Goal: Task Accomplishment & Management: Use online tool/utility

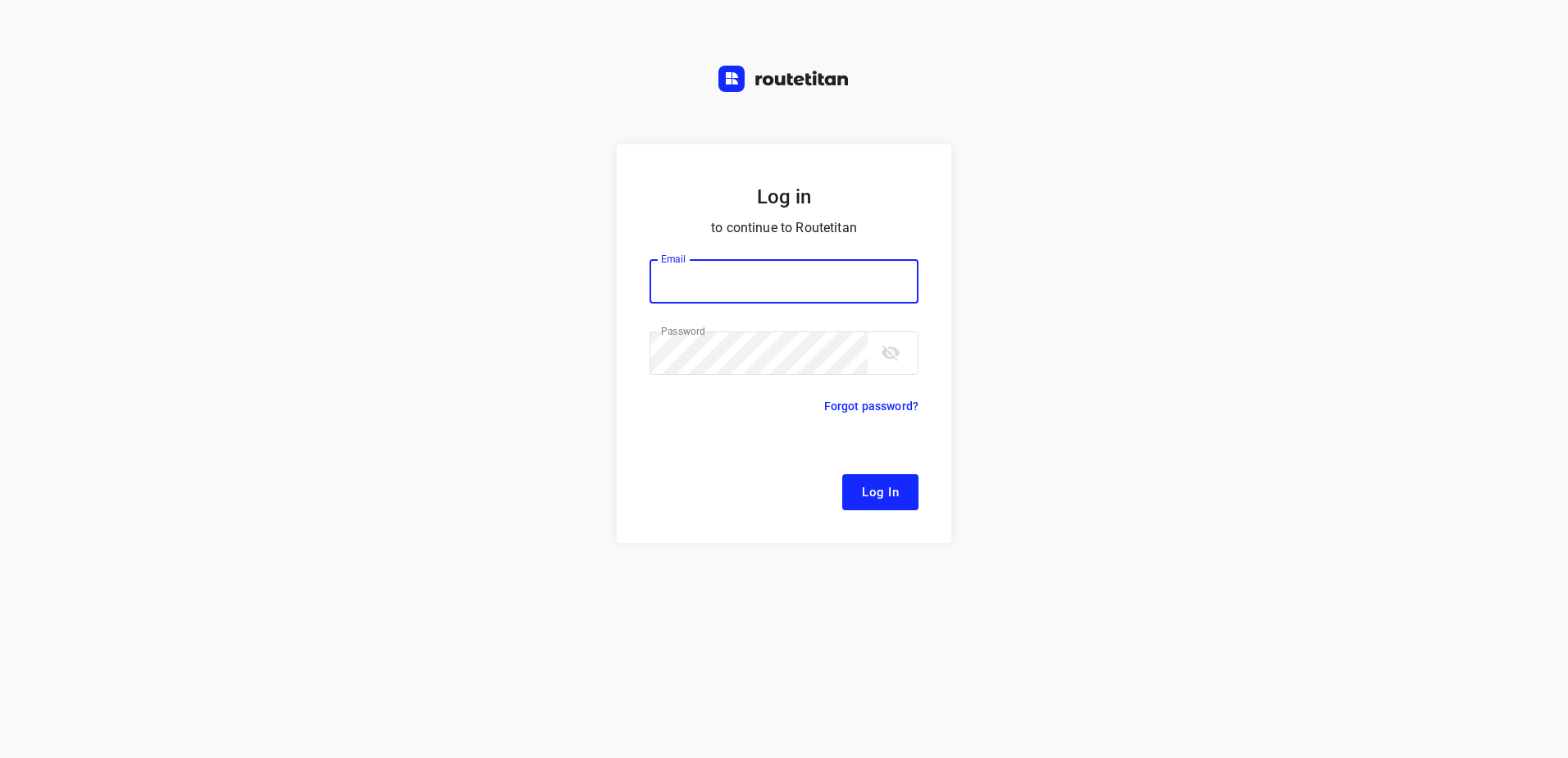
type input "[EMAIL_ADDRESS][DOMAIN_NAME]"
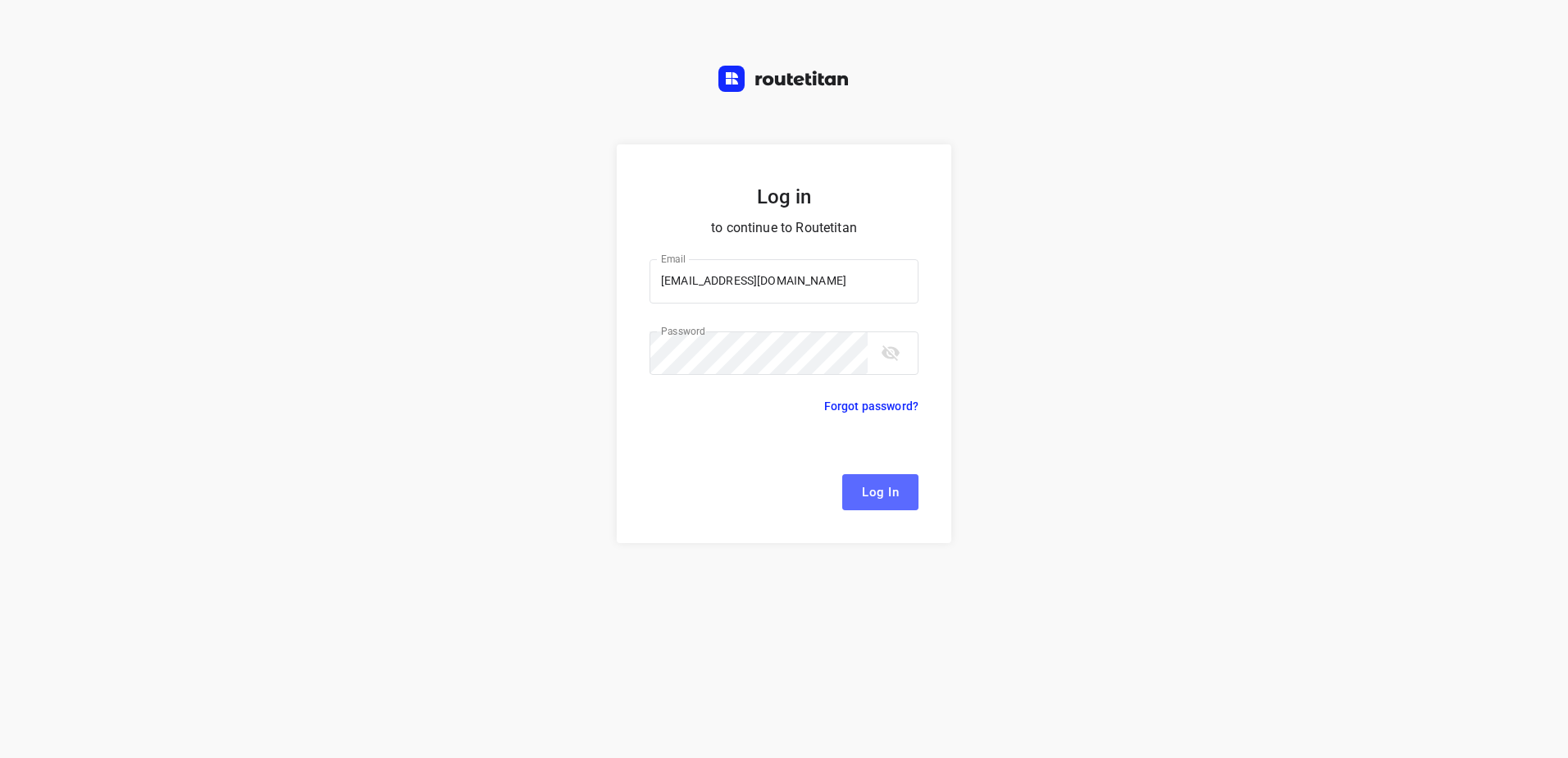
click at [881, 494] on span "Log In" at bounding box center [881, 492] width 37 height 21
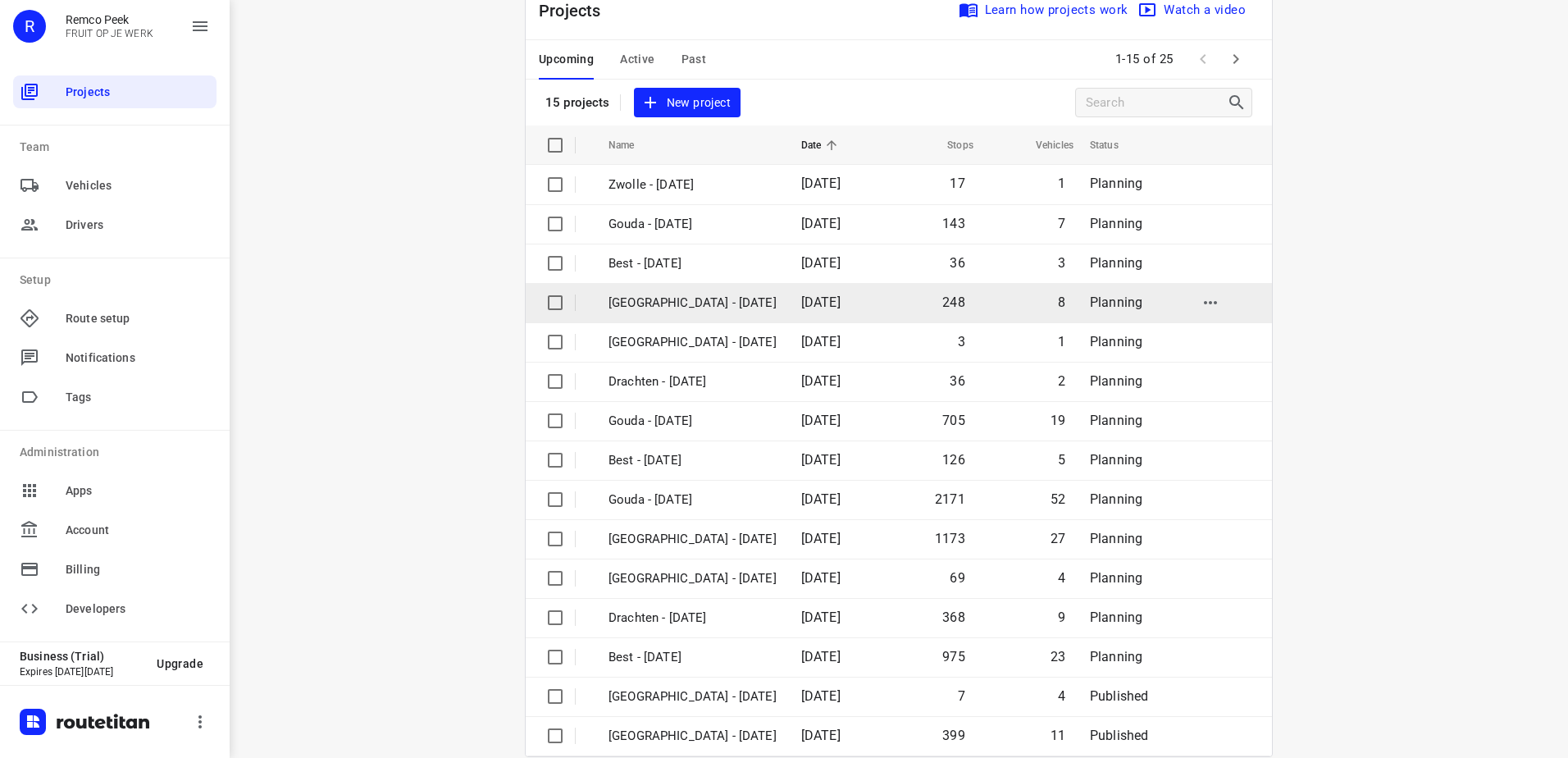
scroll to position [71, 0]
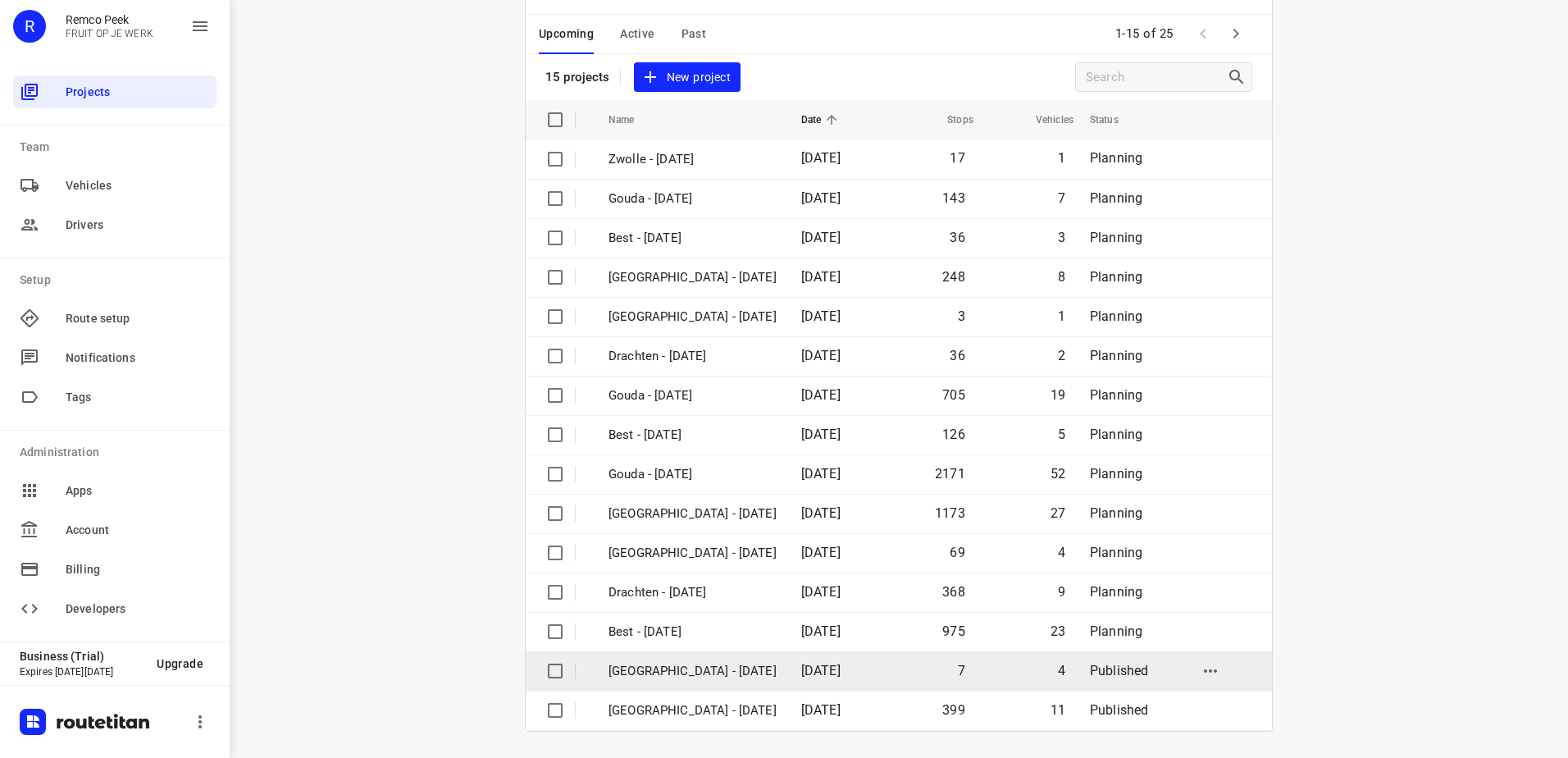
click at [677, 677] on p "[GEOGRAPHIC_DATA] - [DATE]" at bounding box center [693, 672] width 168 height 18
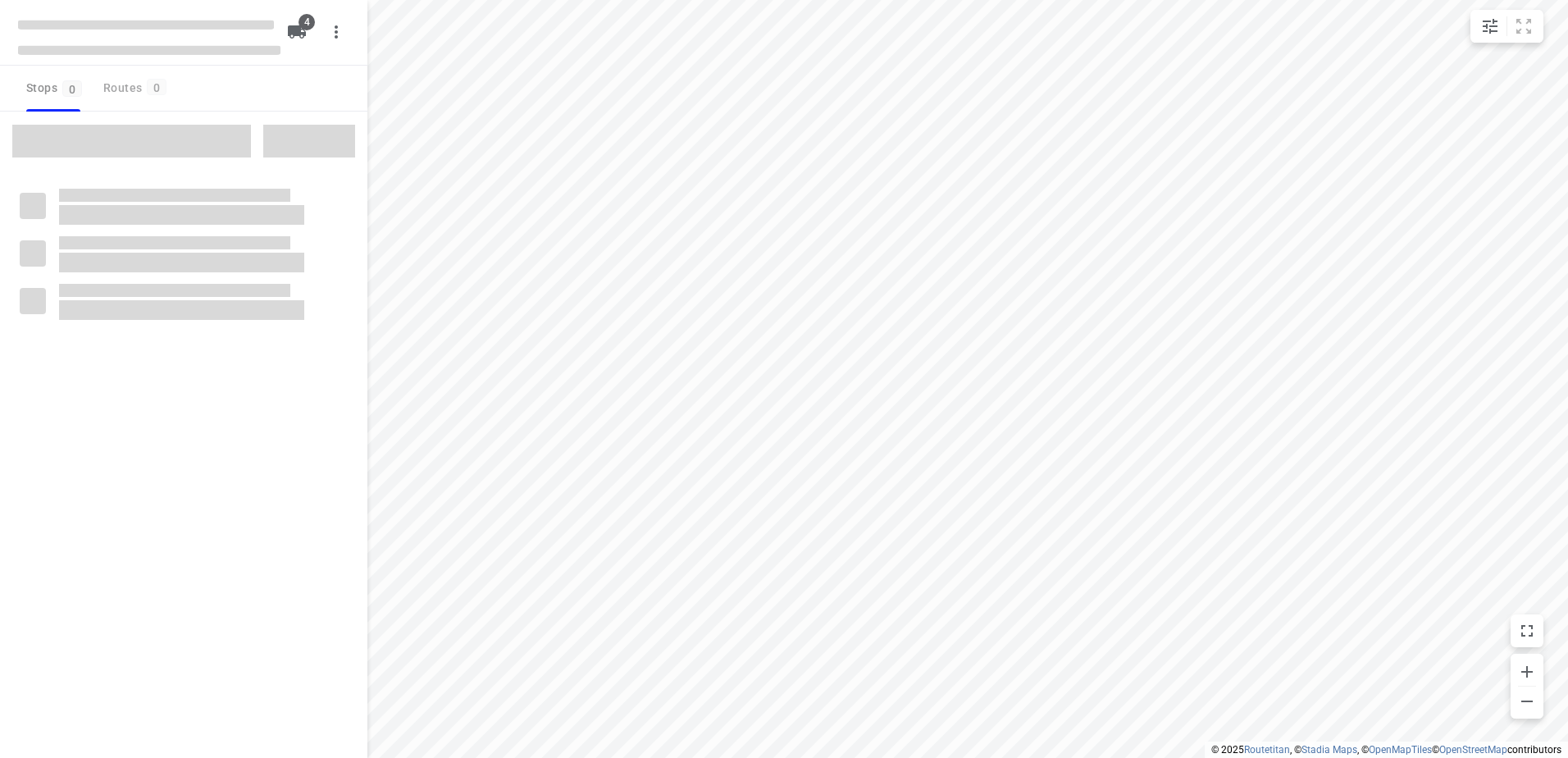
checkbox input "true"
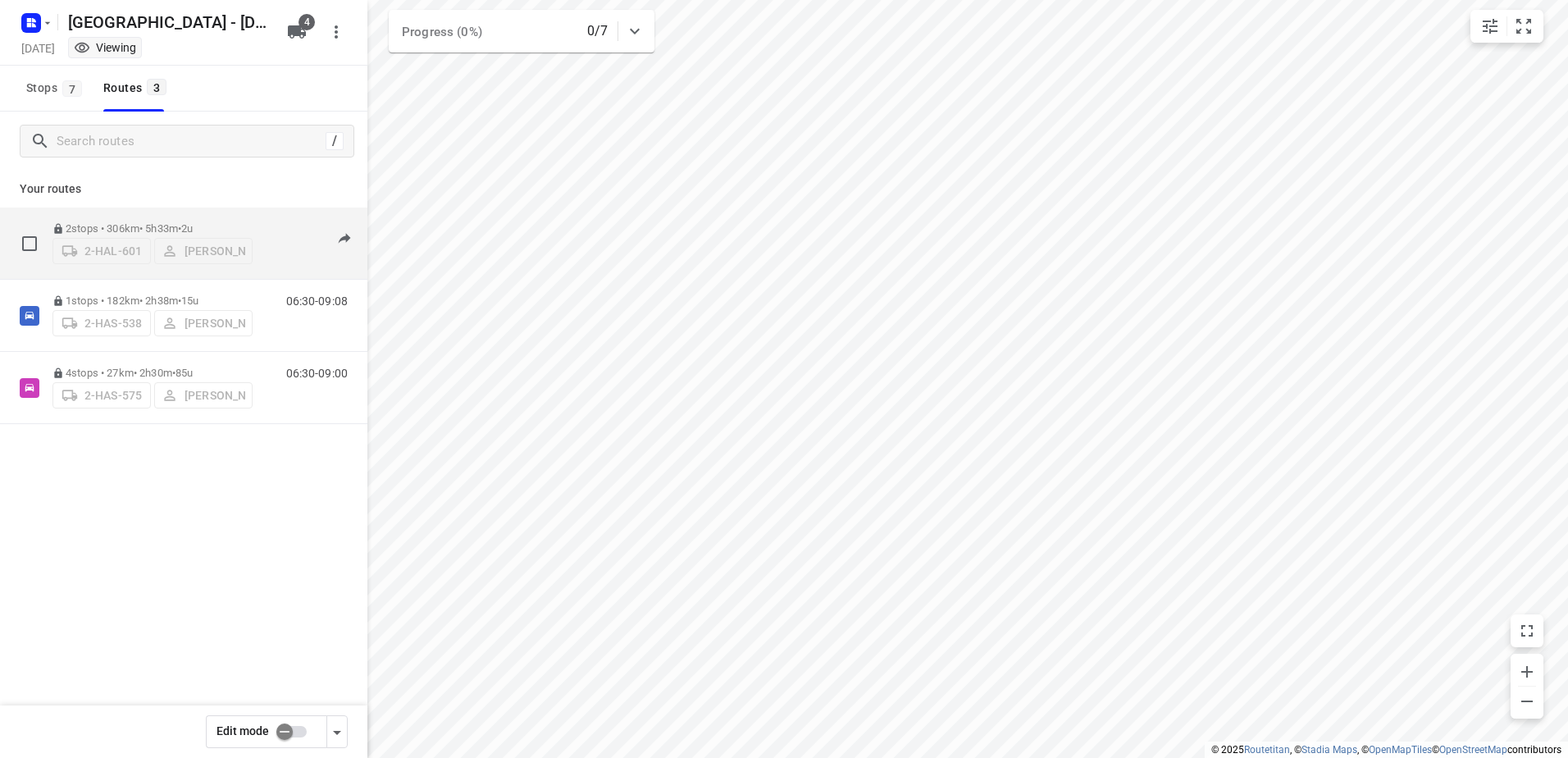
click at [95, 225] on p "2 stops • 306km • 5h33m • 2u" at bounding box center [153, 228] width 200 height 13
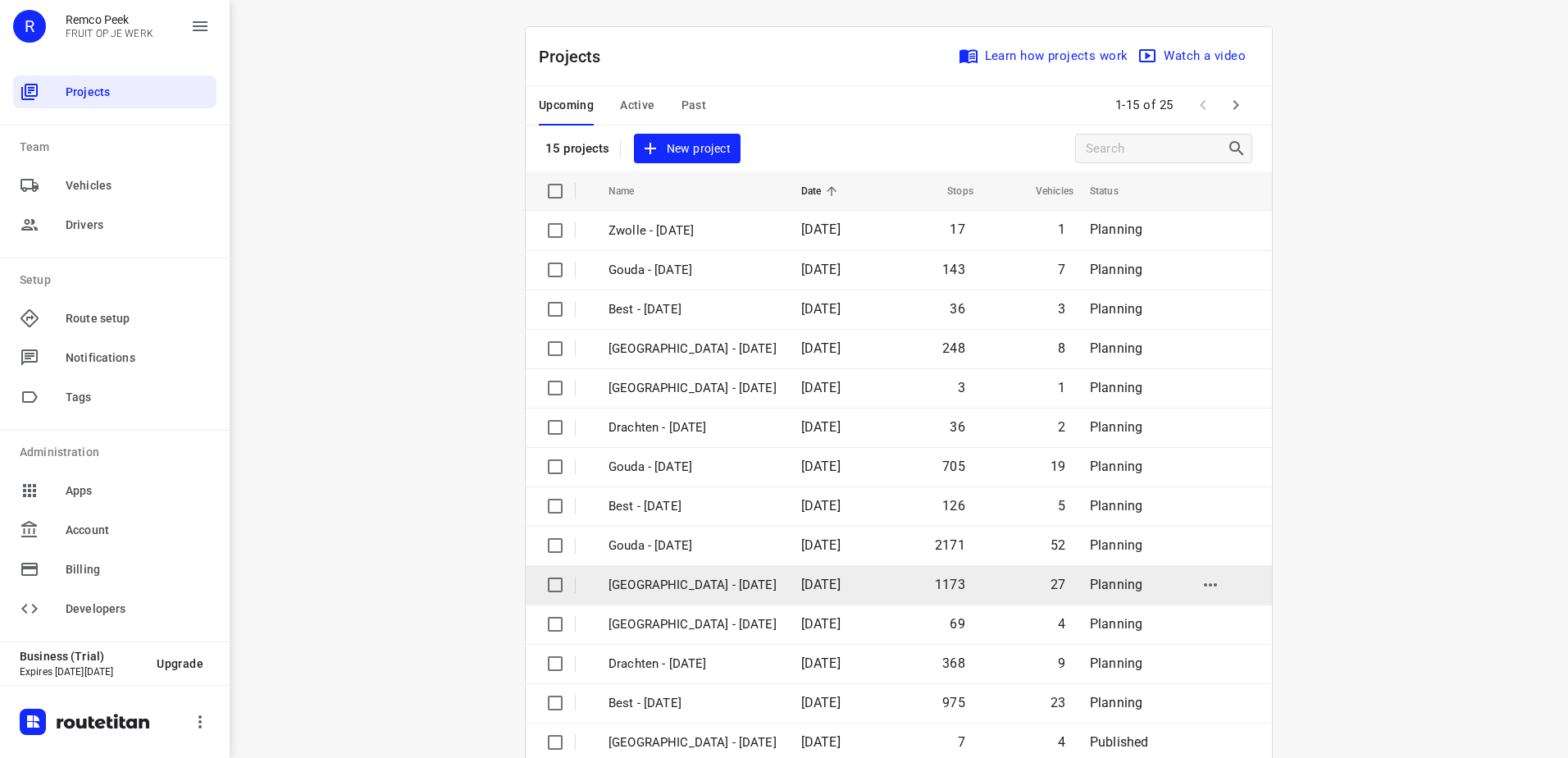
scroll to position [71, 0]
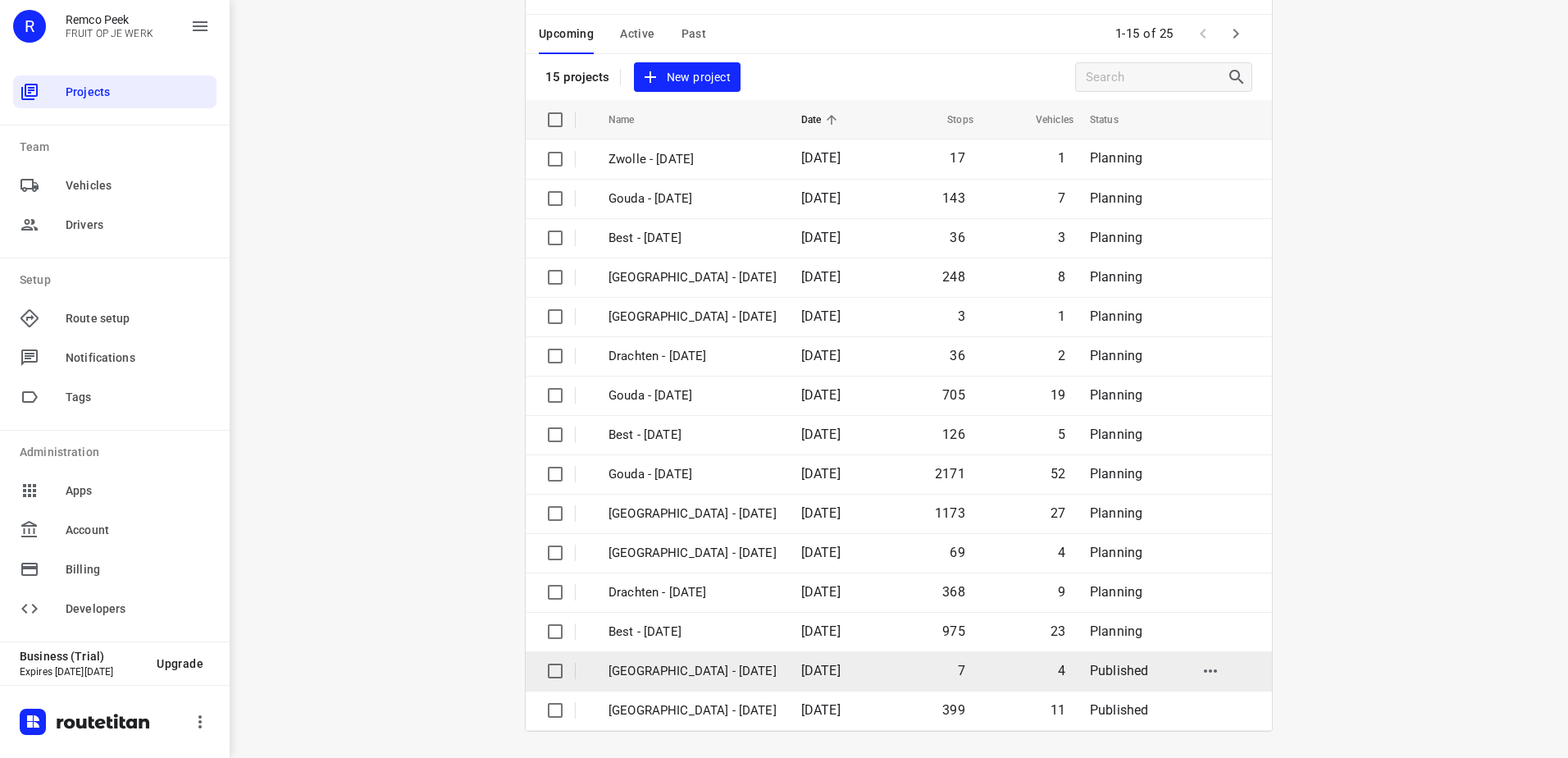
click at [724, 686] on td "[GEOGRAPHIC_DATA] - [DATE]" at bounding box center [691, 671] width 196 height 39
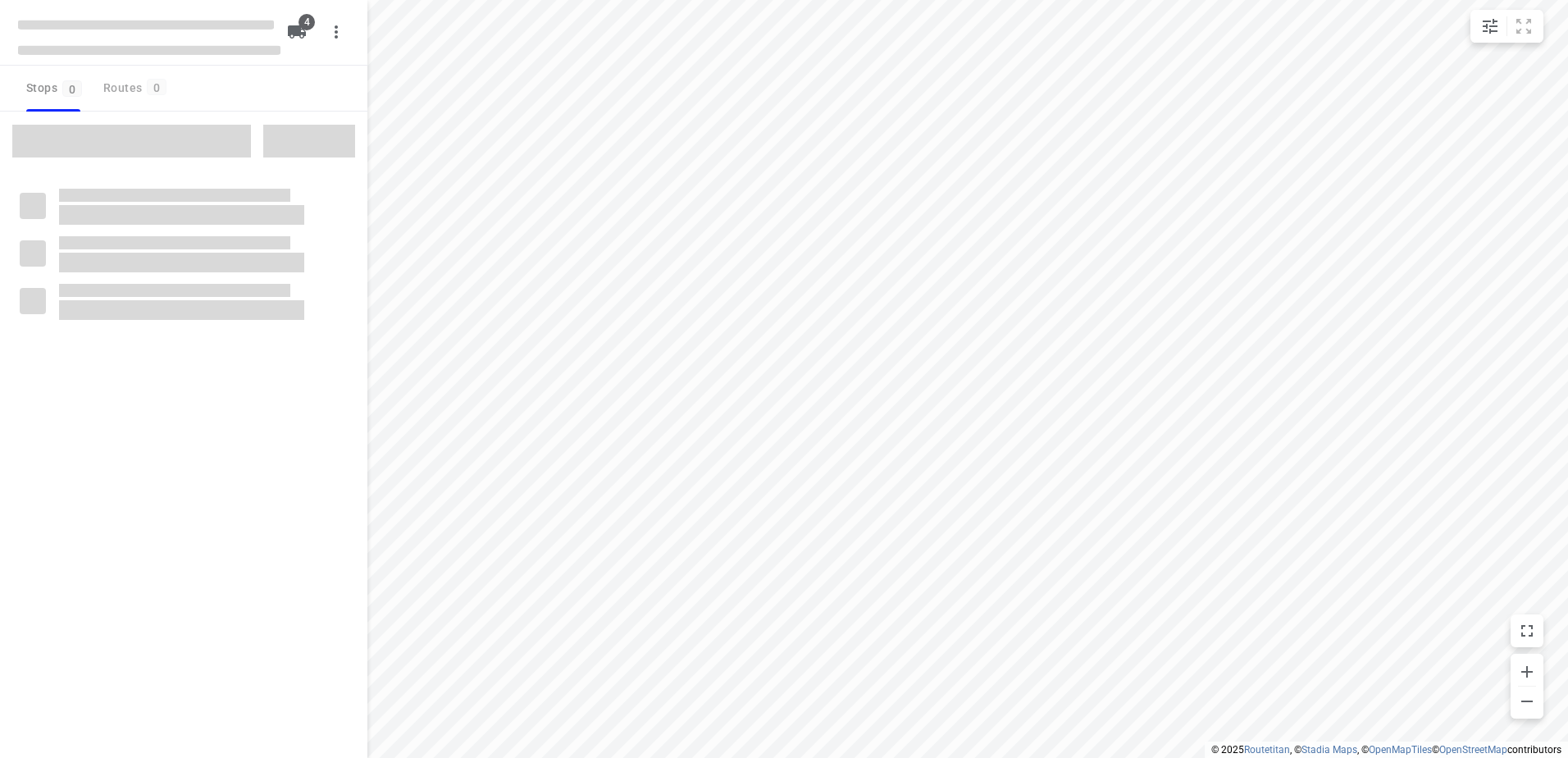
checkbox input "true"
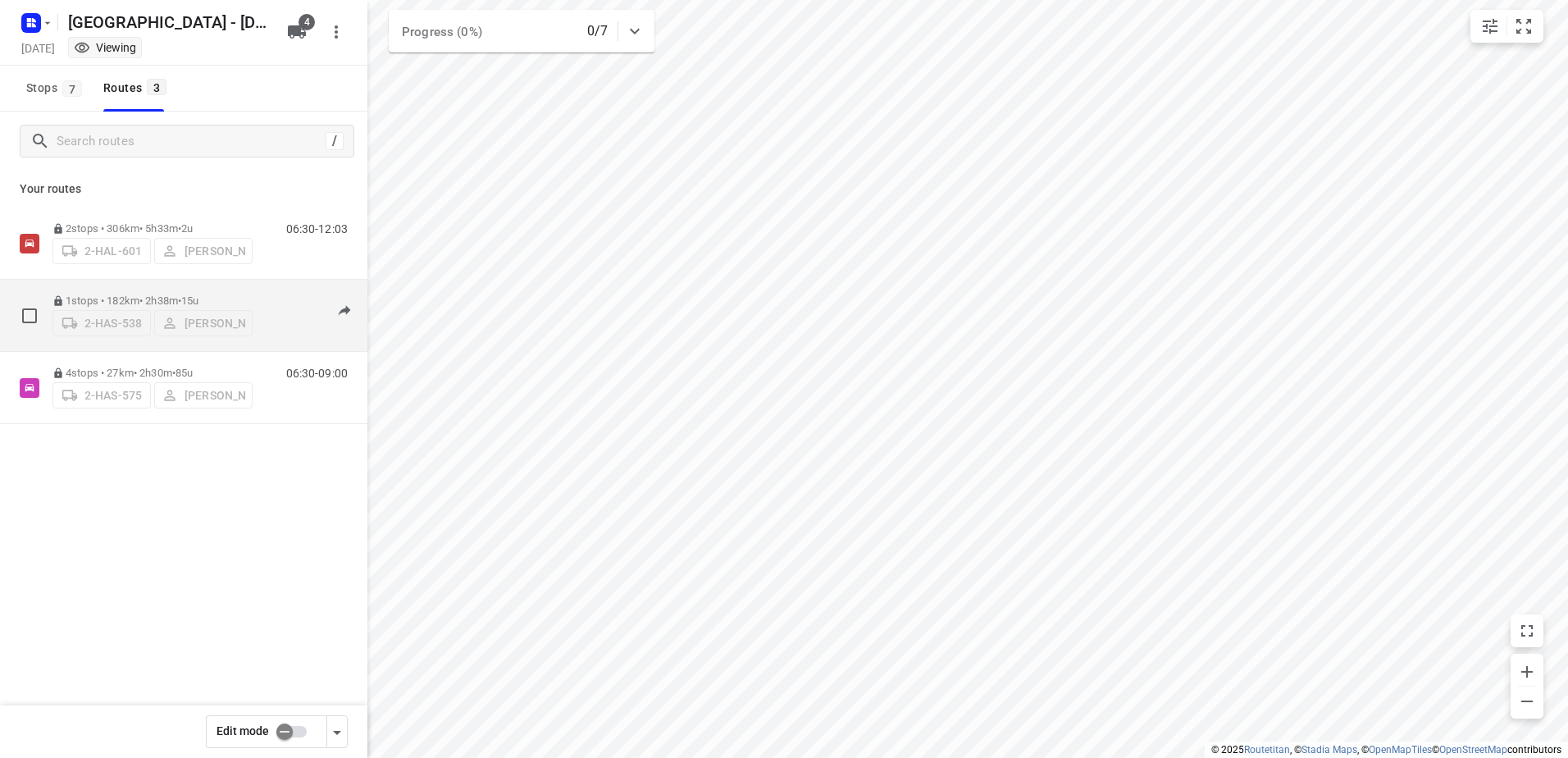
click at [165, 295] on p "1 stops • 182km • 2h38m • 15u" at bounding box center [153, 301] width 200 height 13
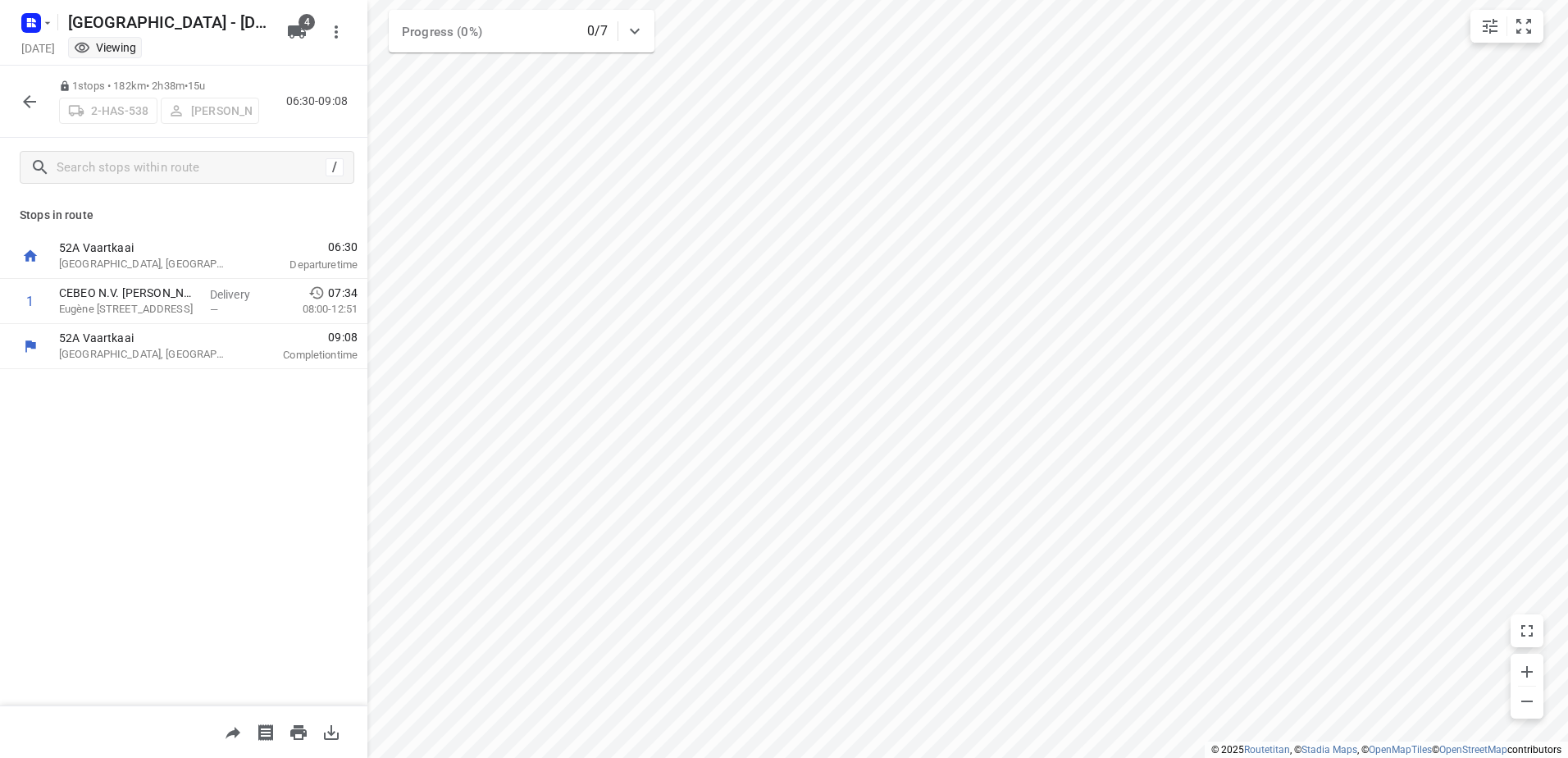
click at [231, 115] on div "2-HAS-538 [PERSON_NAME]" at bounding box center [159, 108] width 200 height 29
click at [22, 91] on icon "button" at bounding box center [29, 101] width 19 height 19
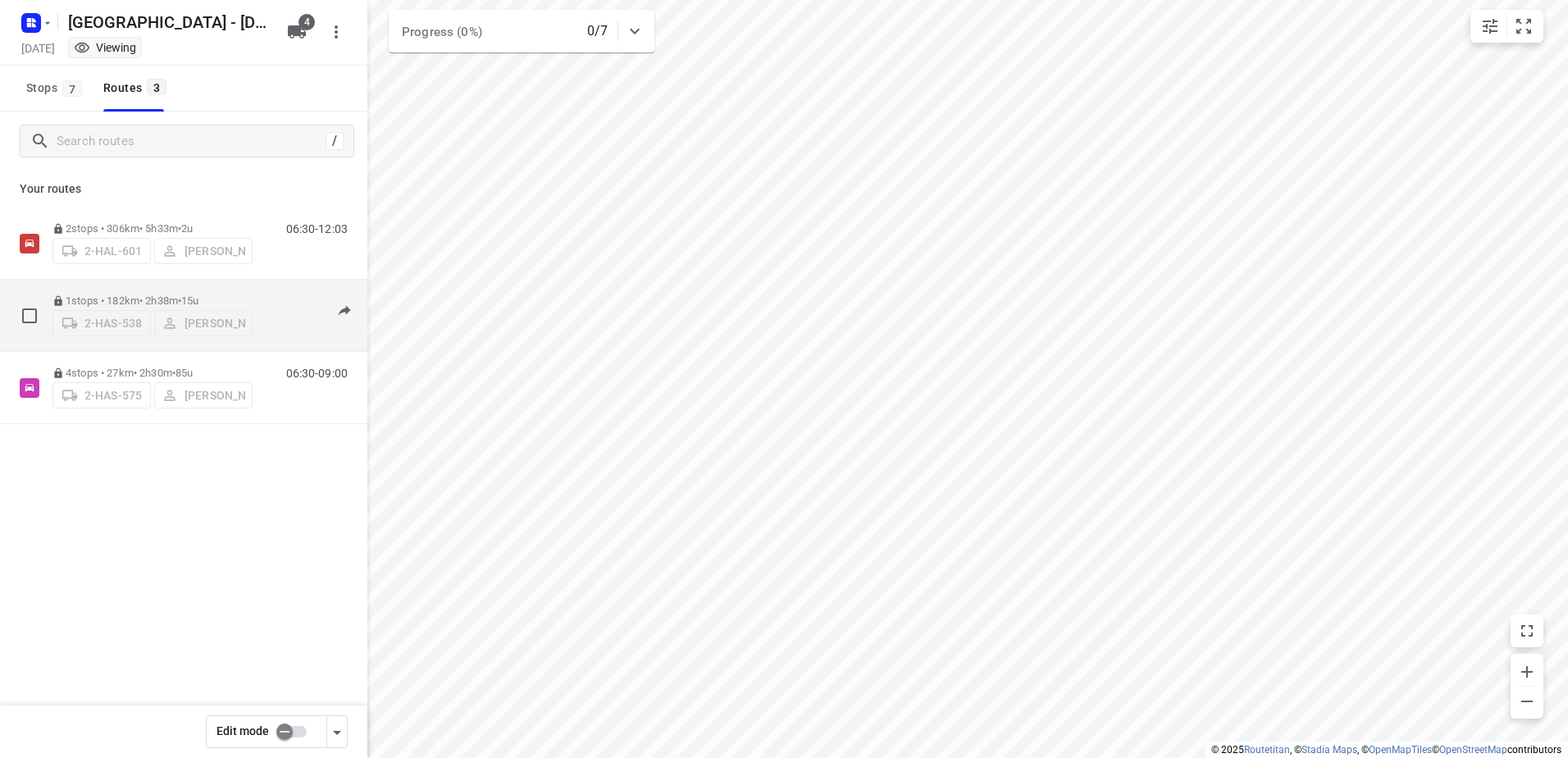
click at [172, 295] on p "1 stops • 182km • 2h38m • 15u" at bounding box center [153, 301] width 200 height 13
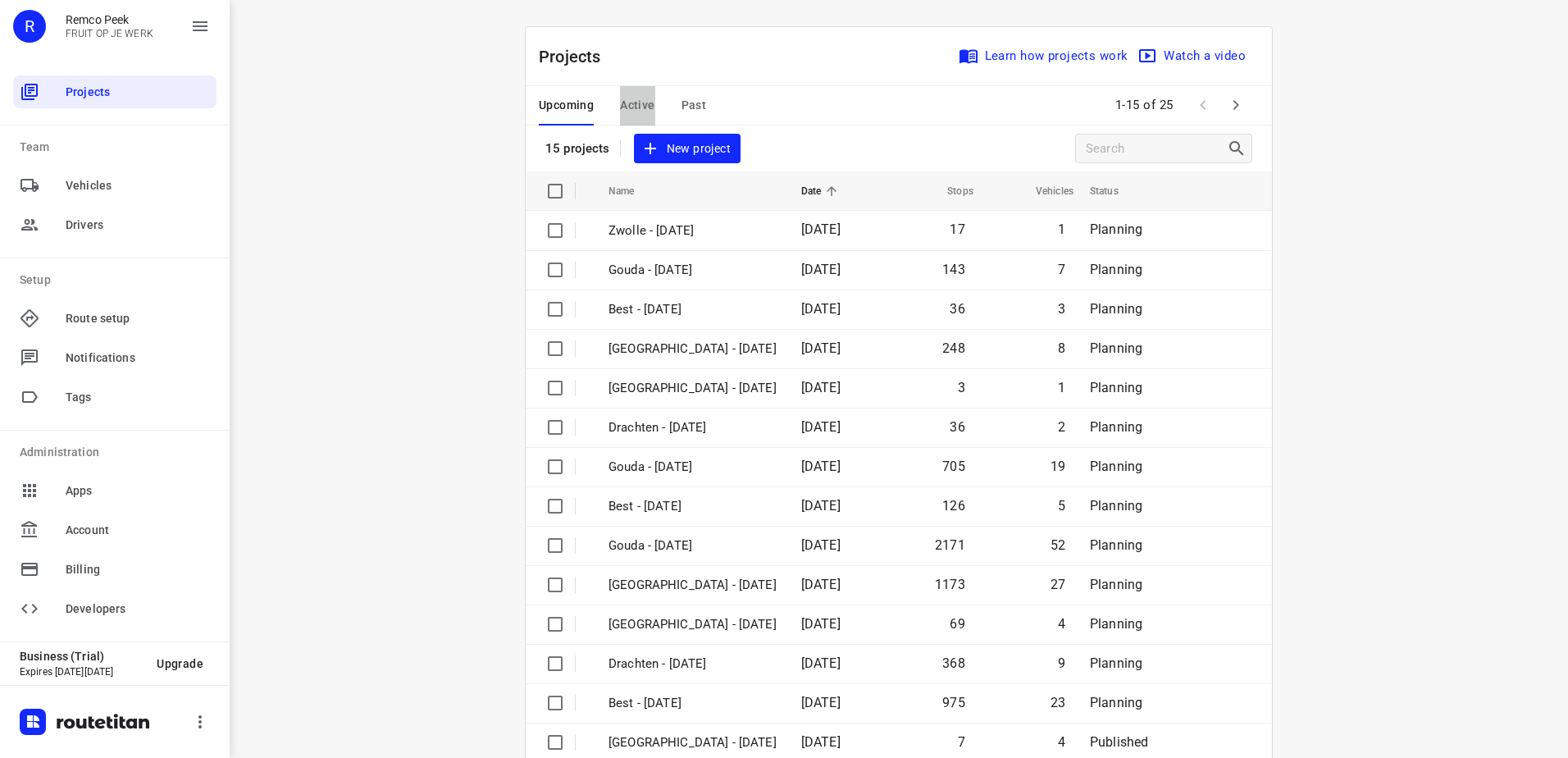
click at [632, 96] on span "Active" at bounding box center [637, 105] width 34 height 20
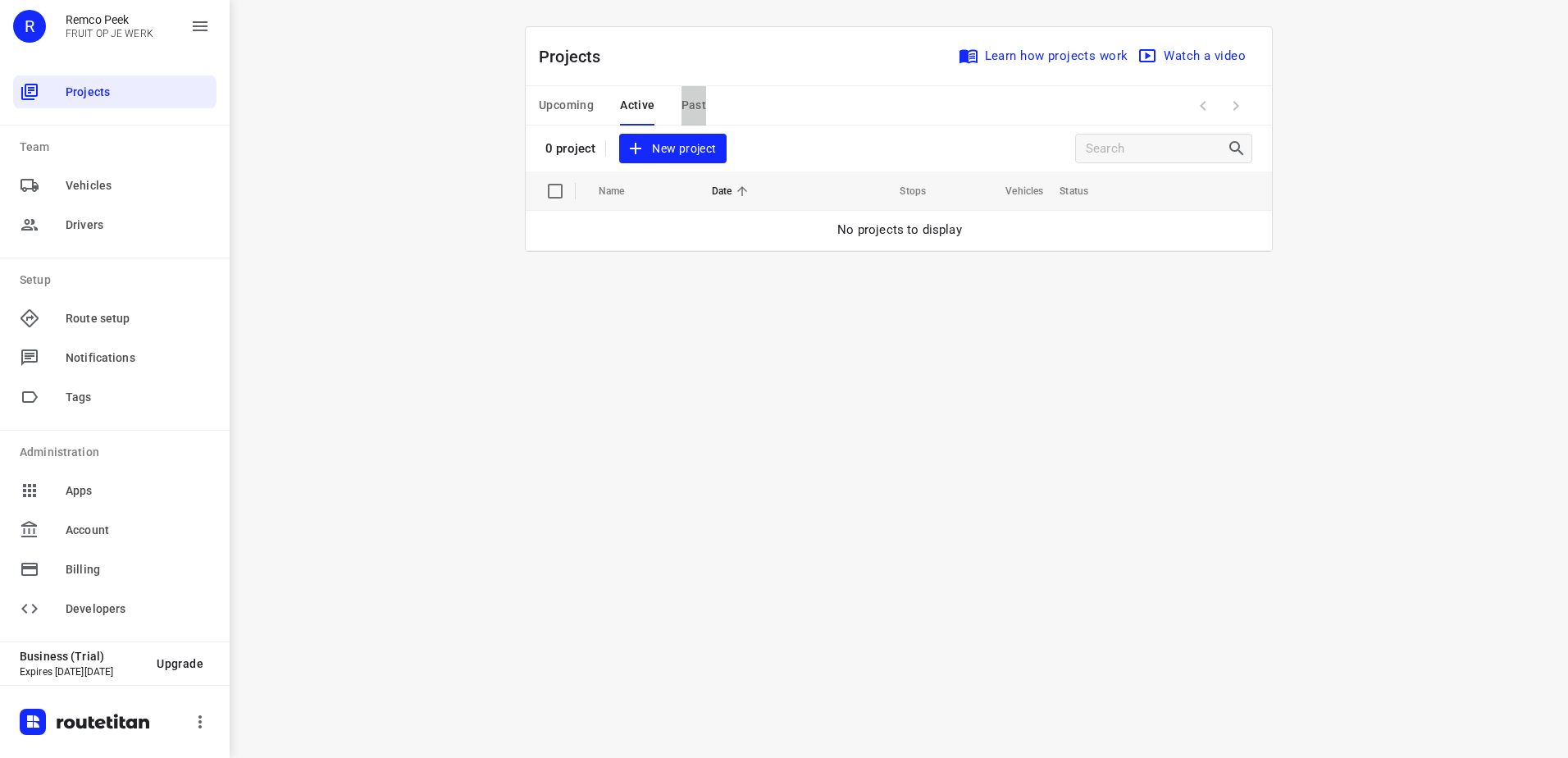
click at [684, 105] on span "Past" at bounding box center [694, 105] width 25 height 20
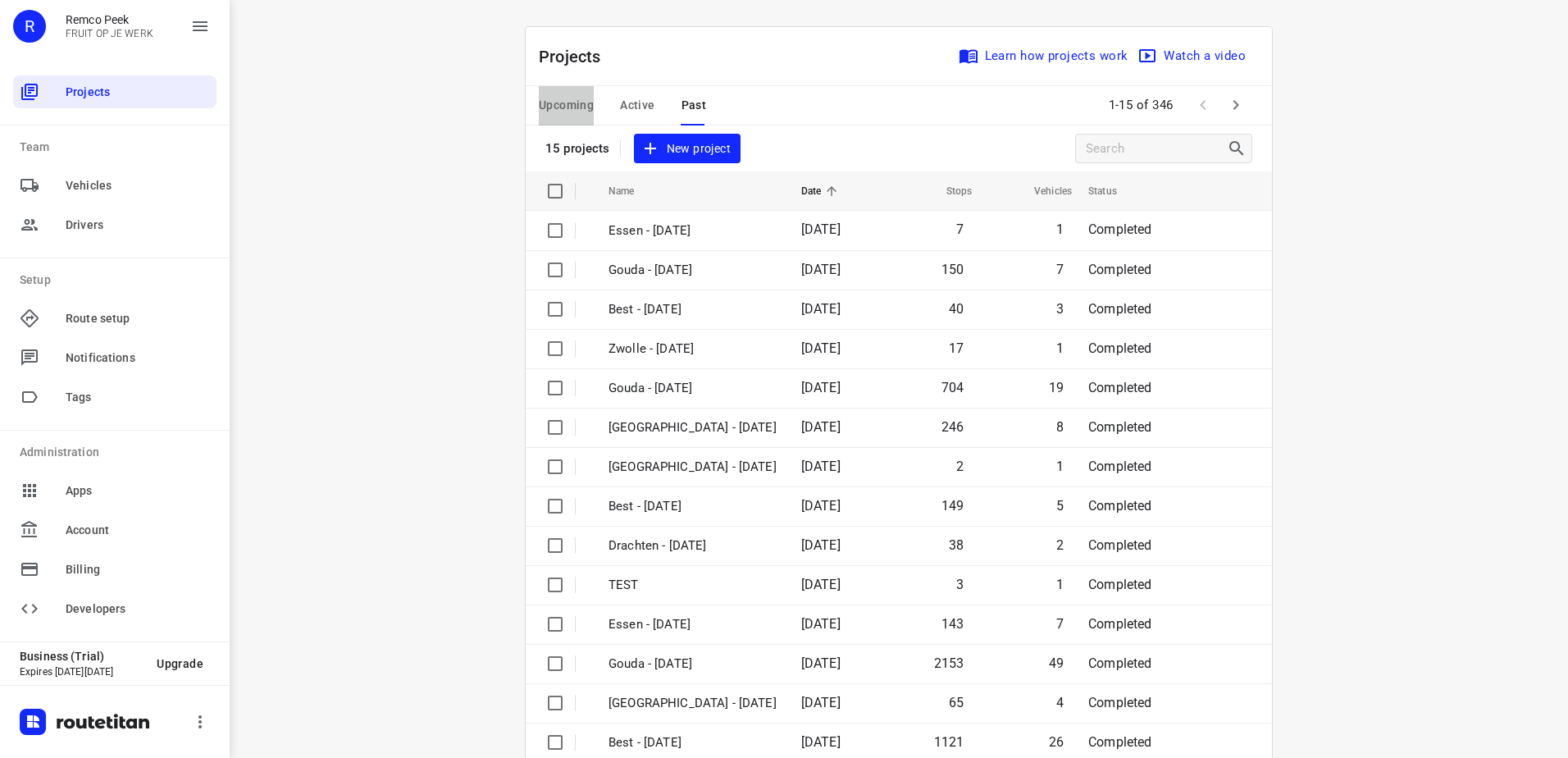
click at [573, 106] on span "Upcoming" at bounding box center [566, 105] width 55 height 20
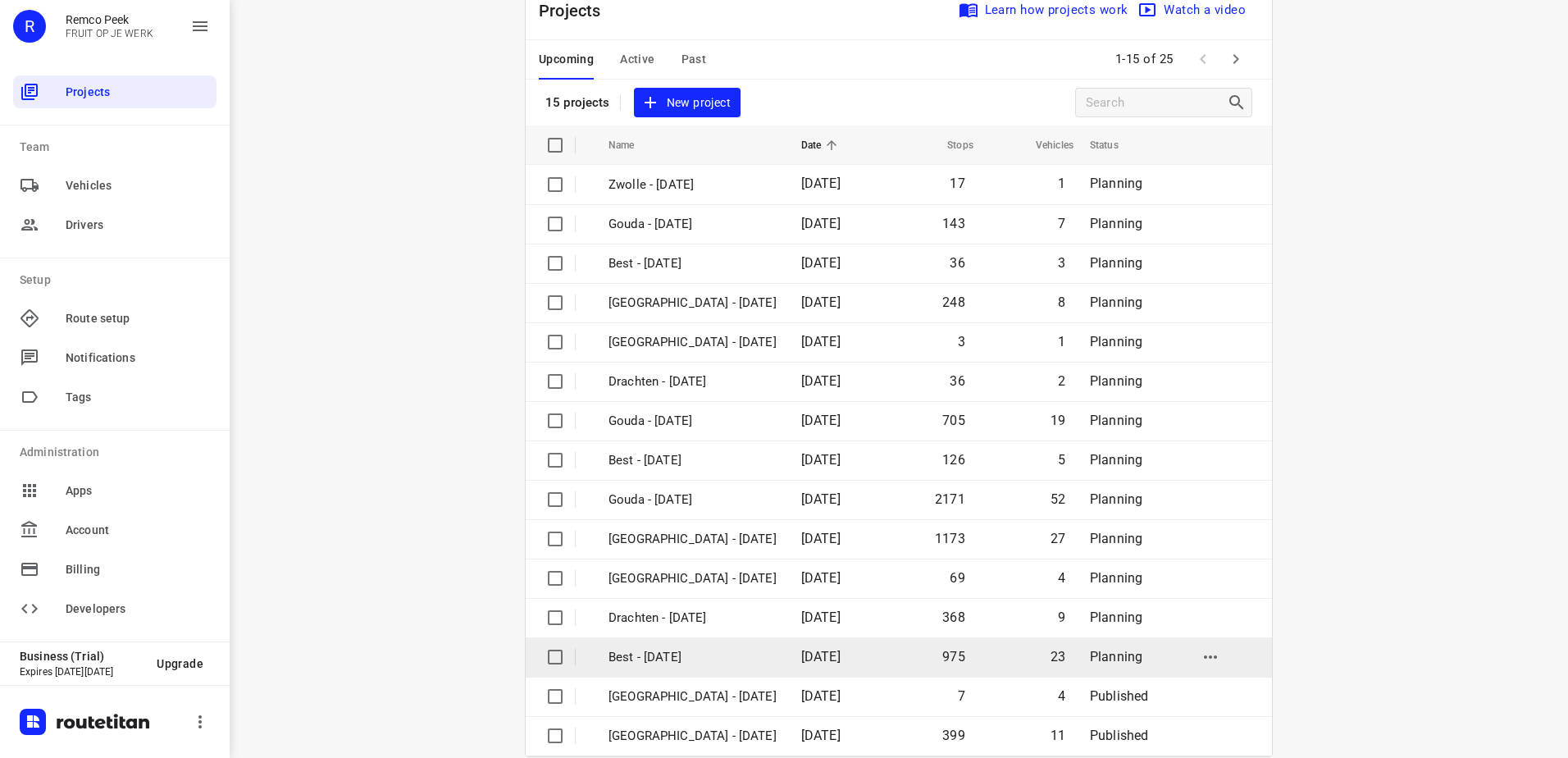
scroll to position [71, 0]
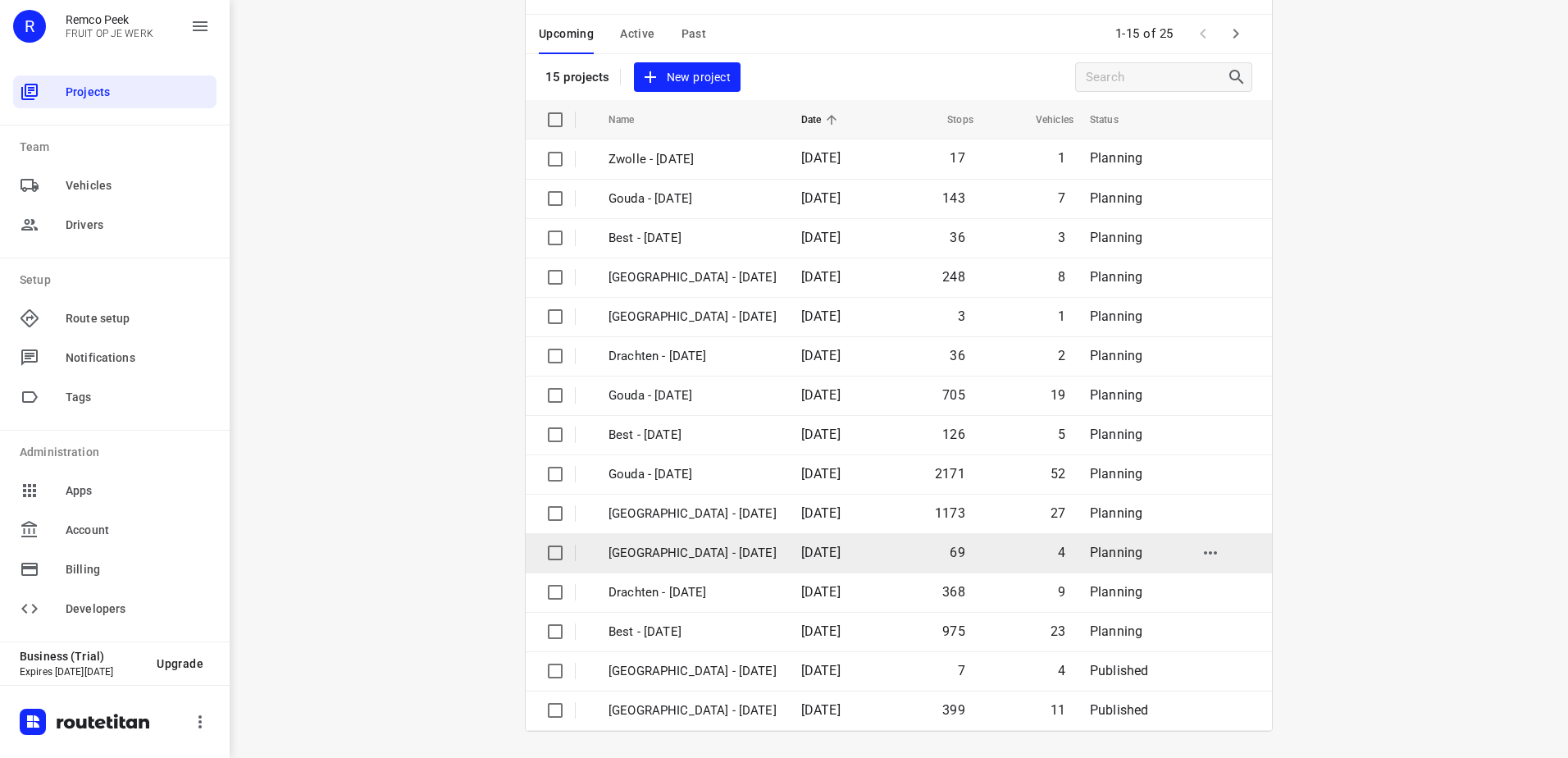
click at [700, 567] on td "[GEOGRAPHIC_DATA] - [DATE]" at bounding box center [691, 552] width 196 height 39
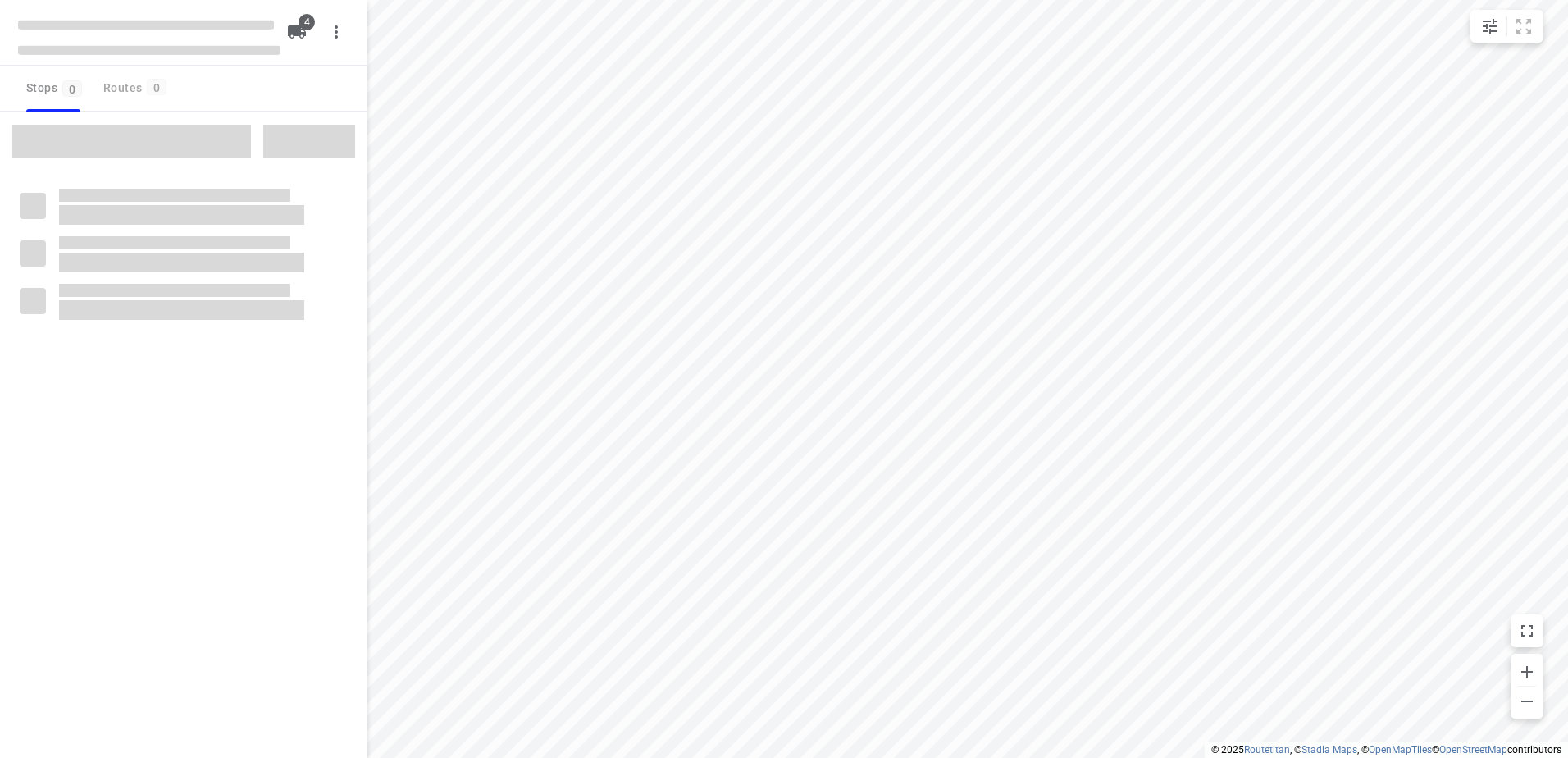
checkbox input "true"
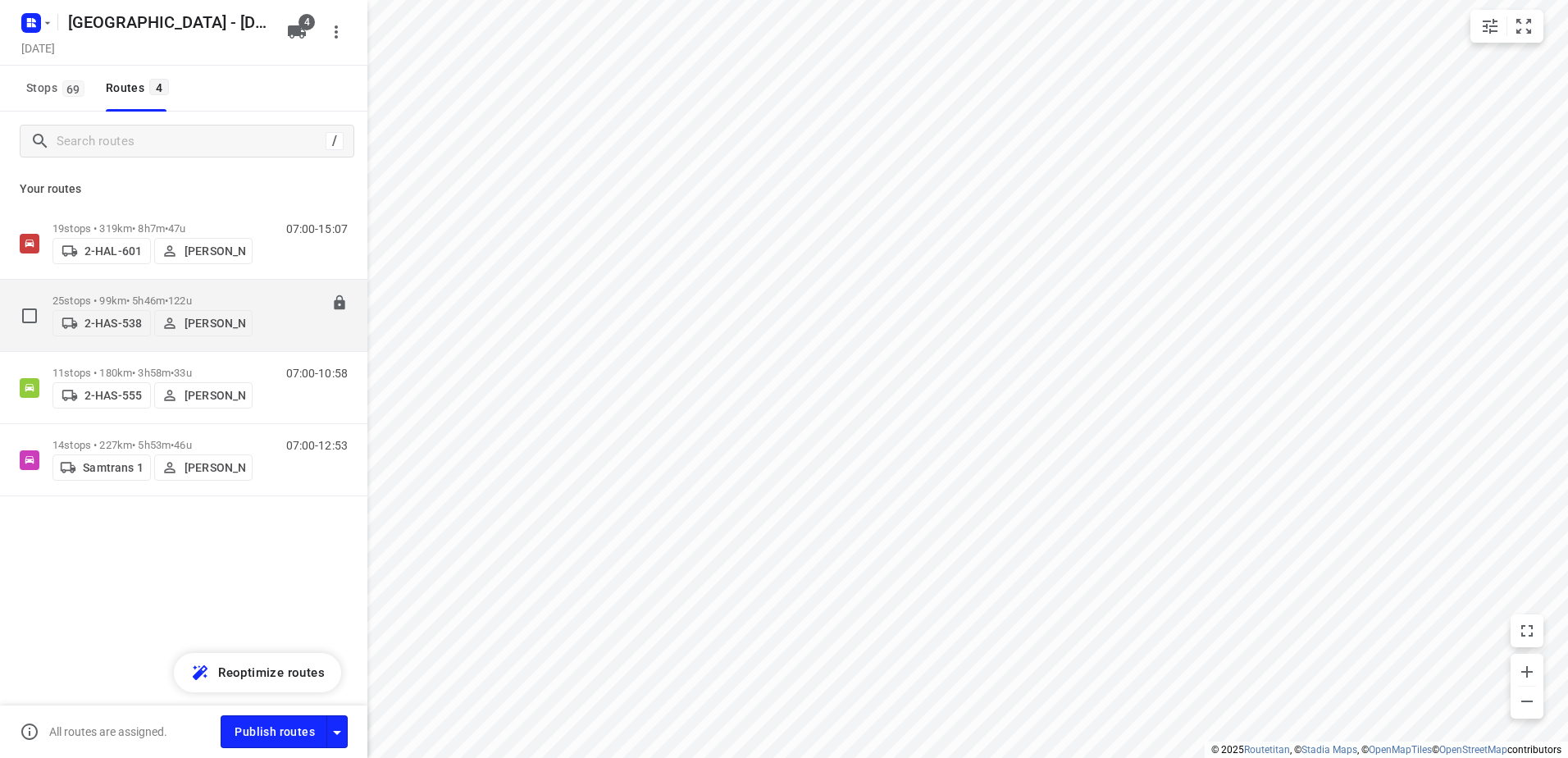
click at [105, 289] on div "25 stops • 99km • 5h46m • 122u 2-HAS-538 [PERSON_NAME]" at bounding box center [153, 315] width 200 height 58
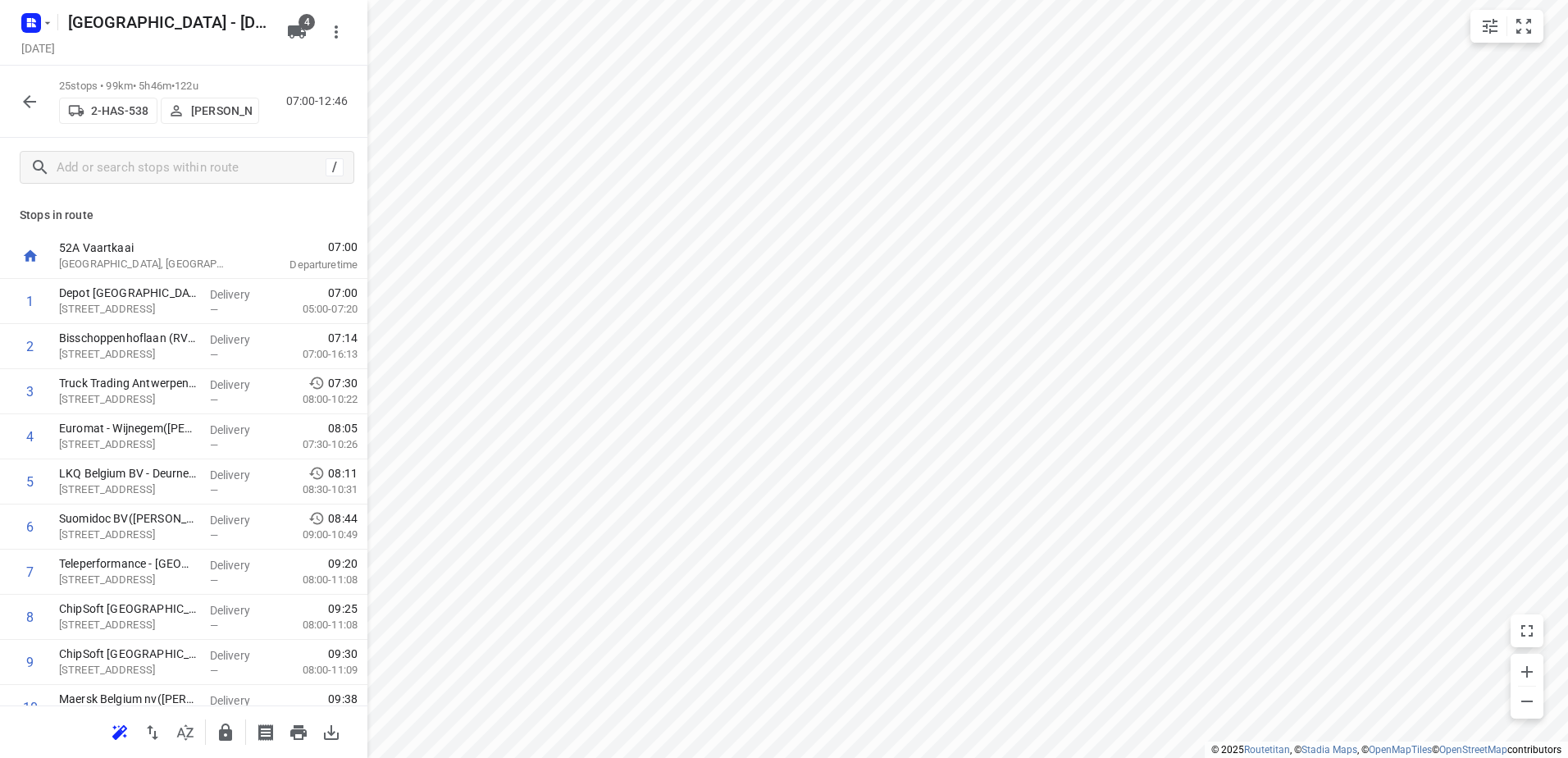
click at [25, 110] on icon "button" at bounding box center [29, 101] width 19 height 19
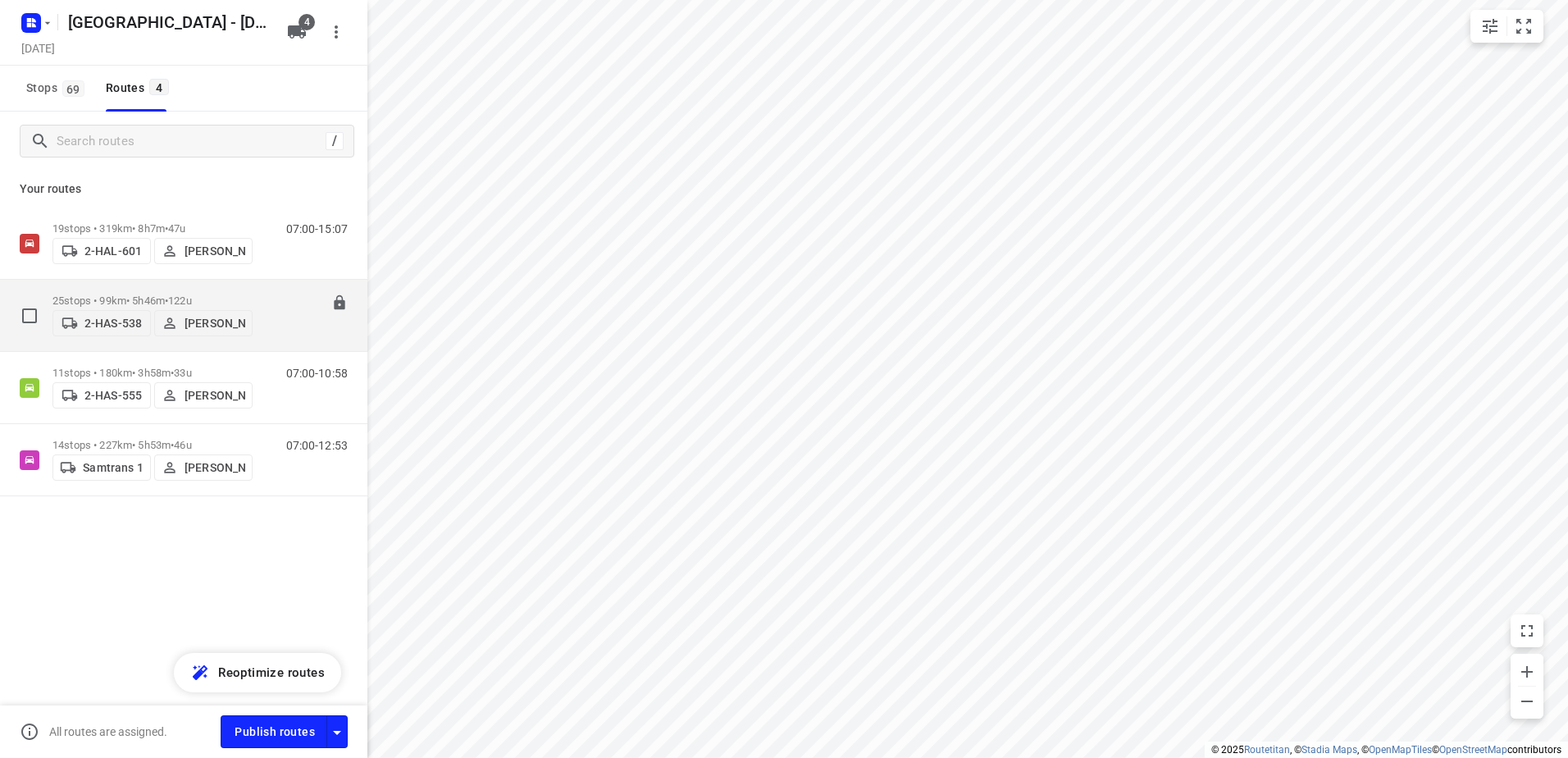
click at [217, 330] on p "[PERSON_NAME]" at bounding box center [215, 323] width 60 height 13
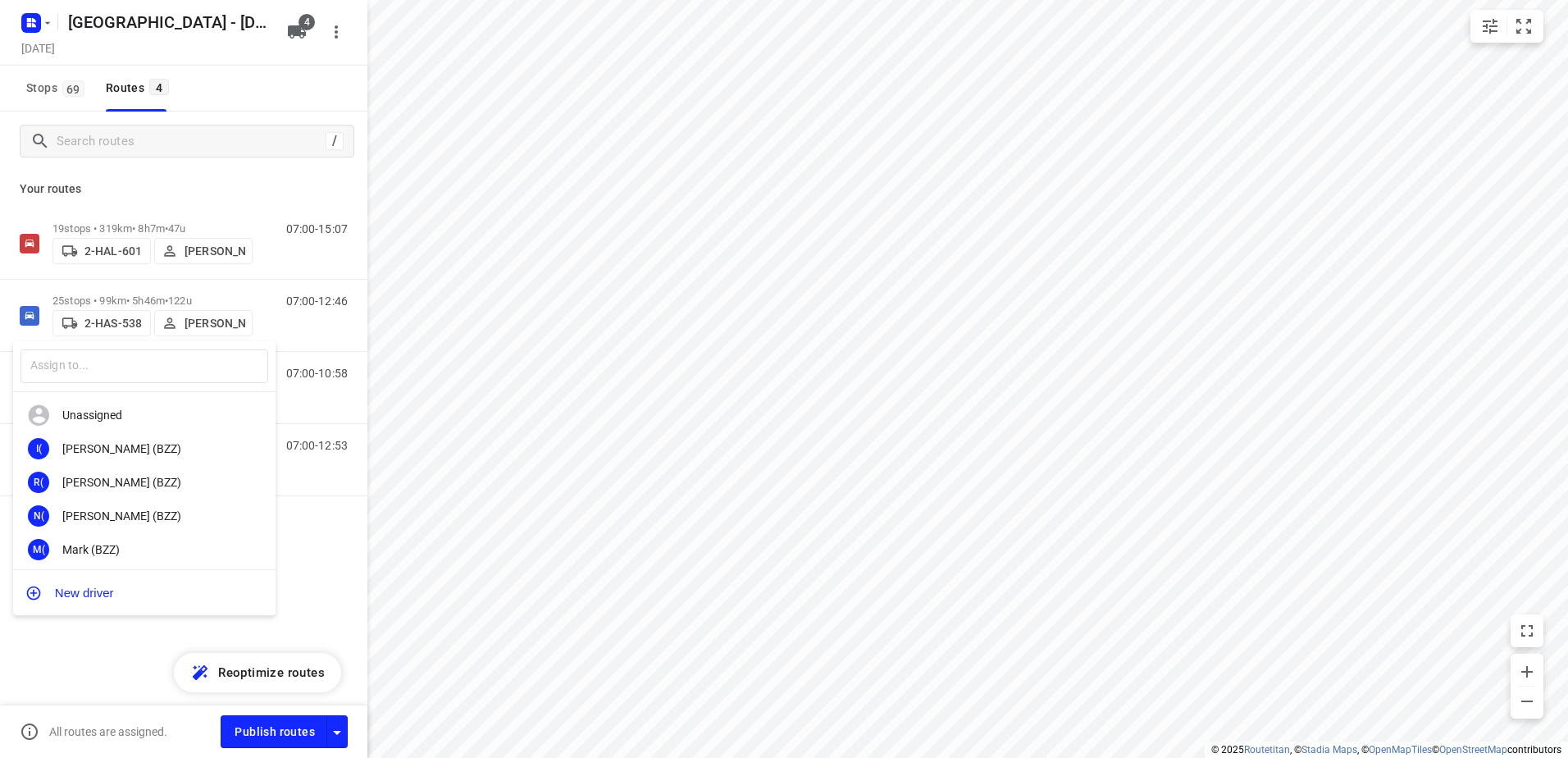
click at [142, 682] on div at bounding box center [784, 379] width 1568 height 758
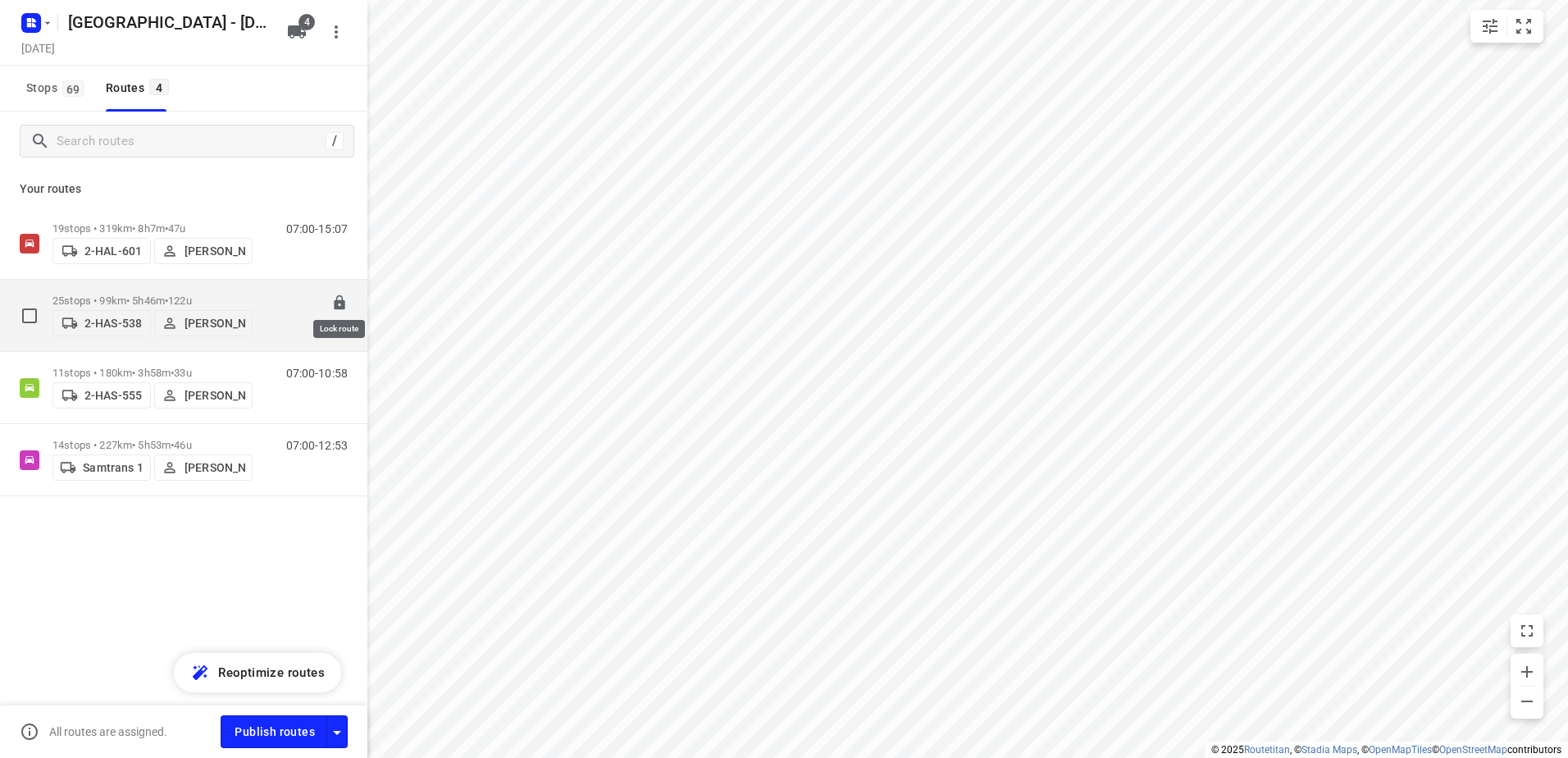
click at [339, 298] on icon at bounding box center [339, 303] width 11 height 15
click at [197, 310] on button "[PERSON_NAME]" at bounding box center [203, 322] width 98 height 26
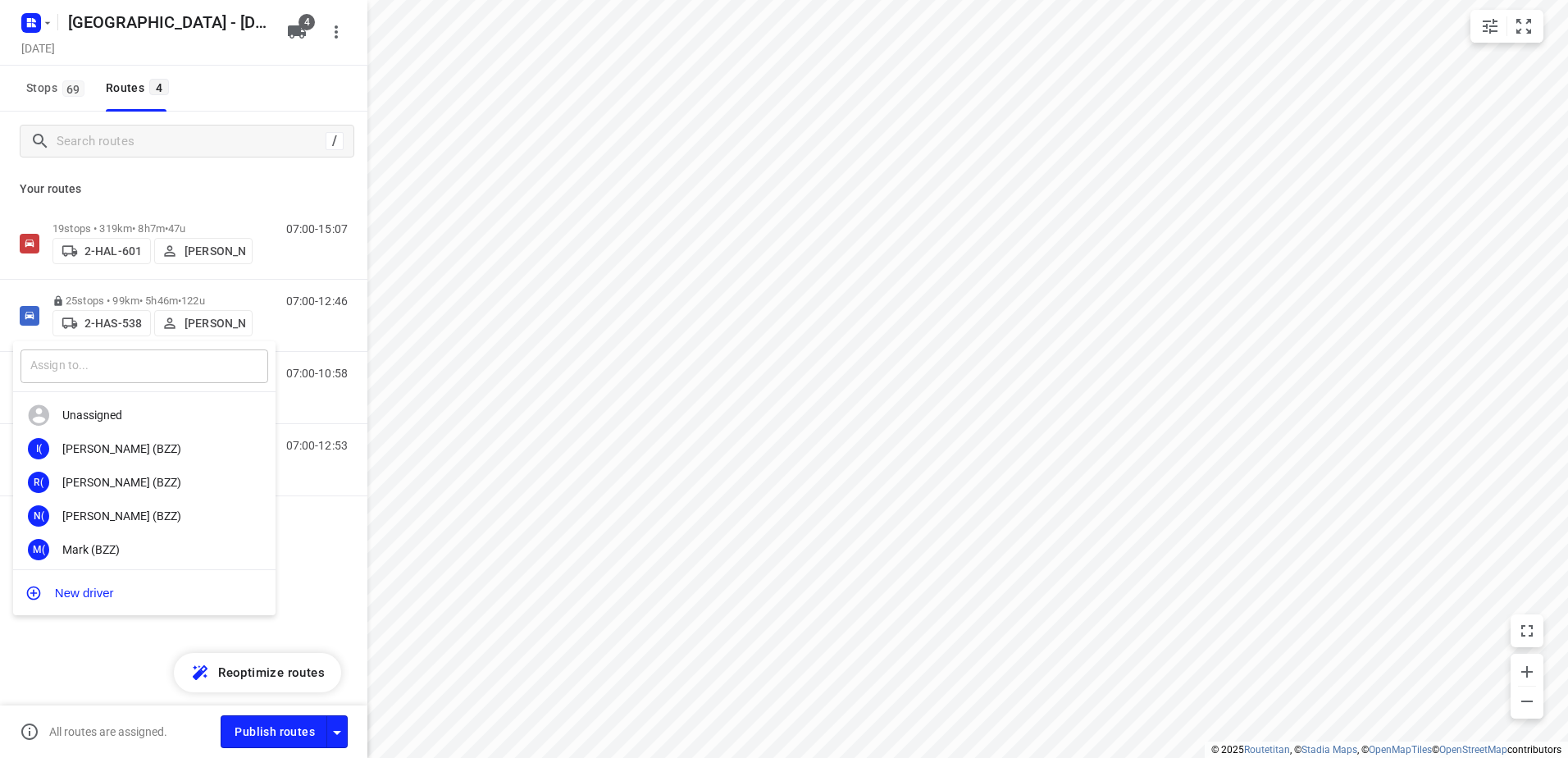
click at [166, 365] on input "text" at bounding box center [144, 366] width 248 height 34
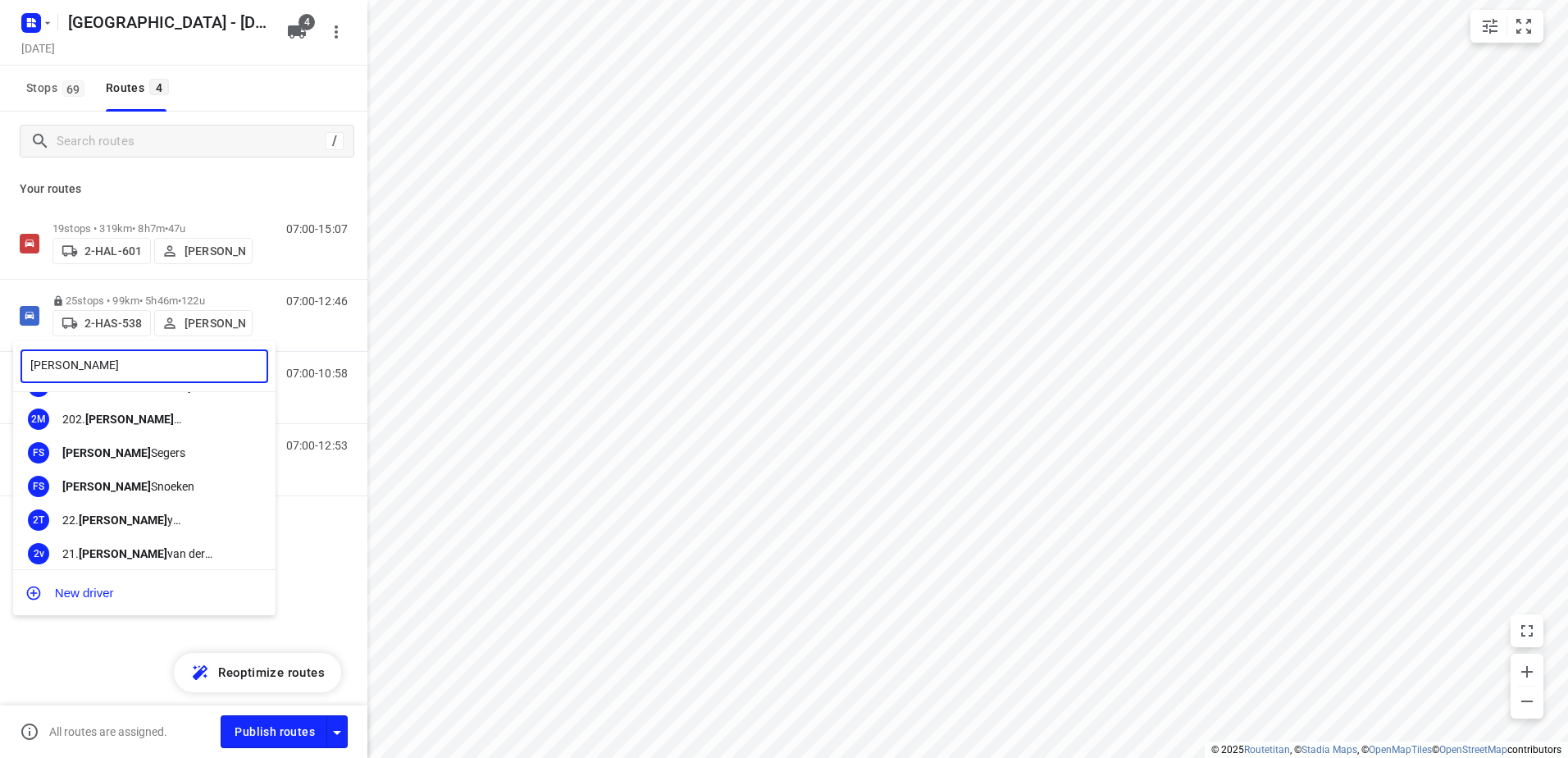
scroll to position [164, 0]
type input "[PERSON_NAME]"
click at [126, 487] on div "[PERSON_NAME]" at bounding box center [148, 486] width 172 height 13
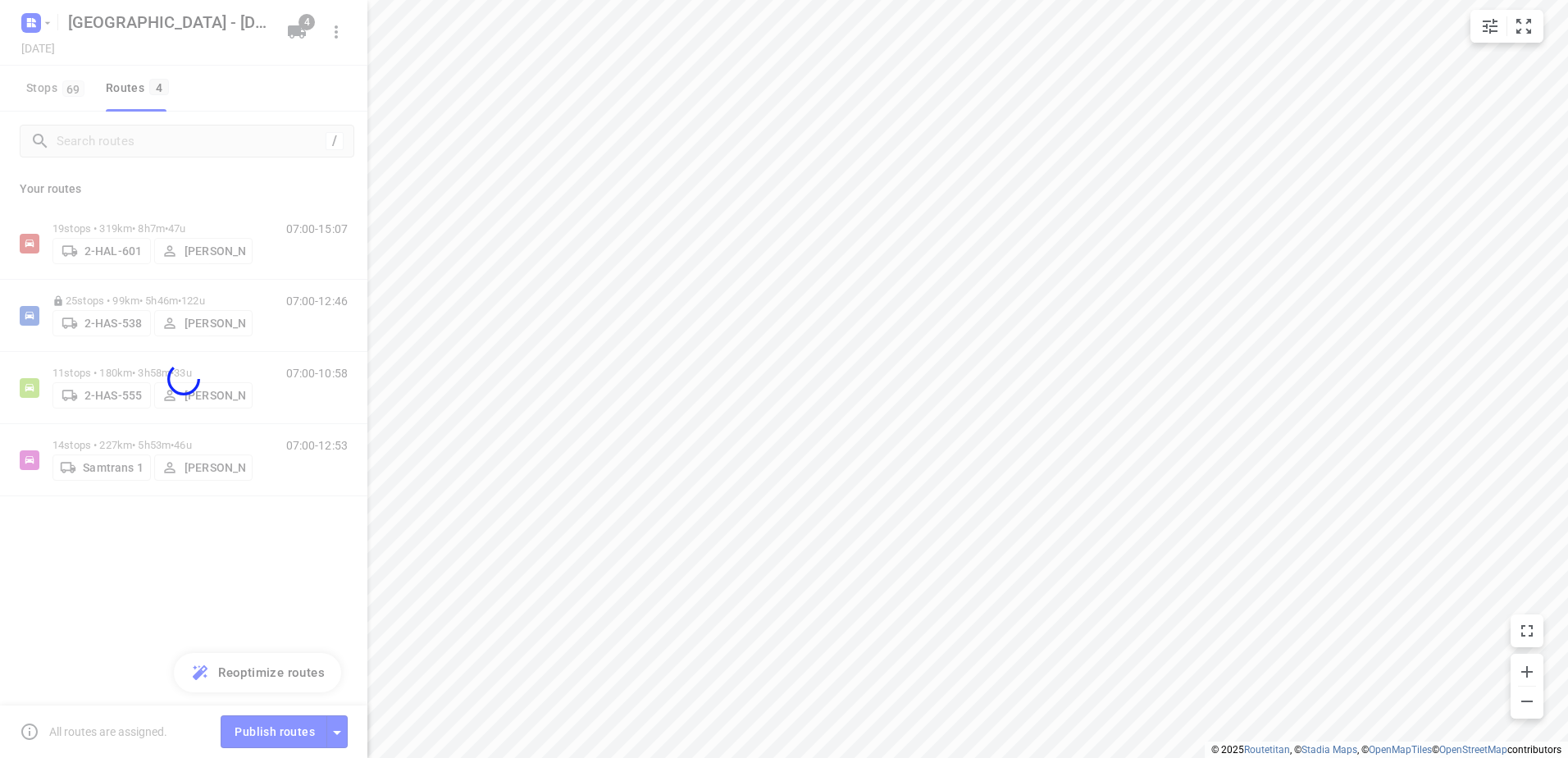
scroll to position [28363, 0]
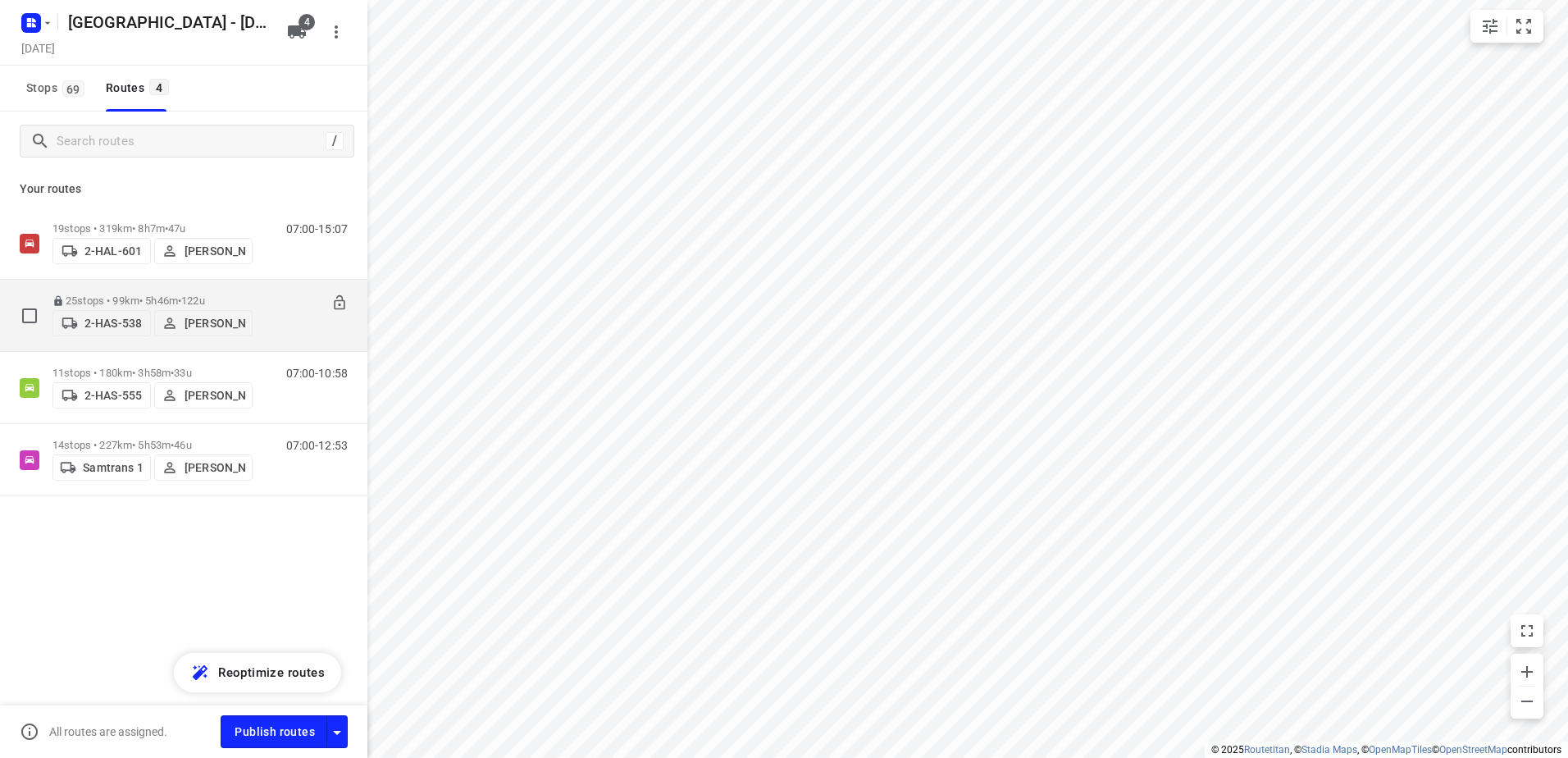
click at [163, 298] on p "25 stops • 99km • 5h46m • 122u" at bounding box center [153, 301] width 200 height 13
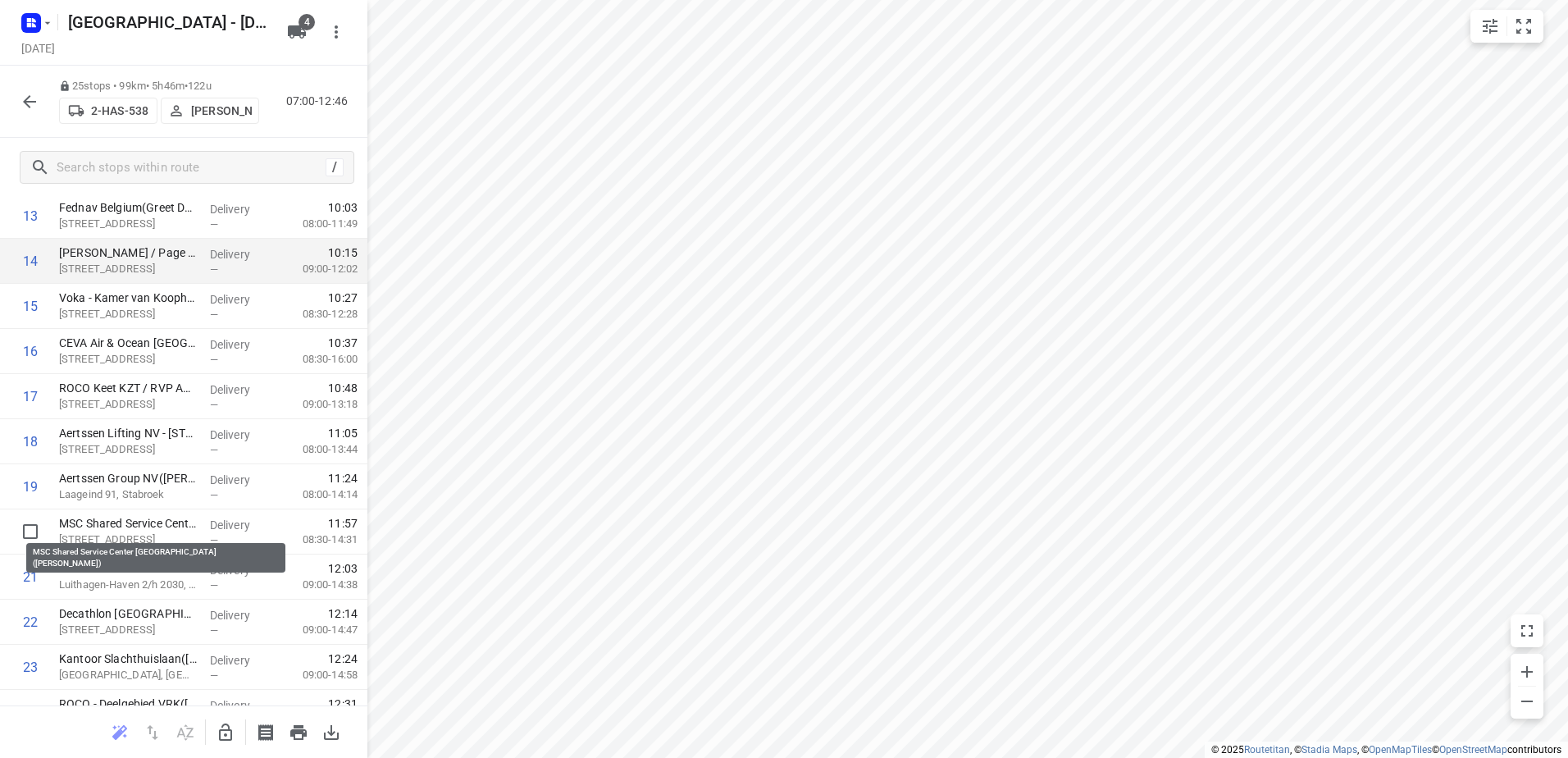
scroll to position [656, 0]
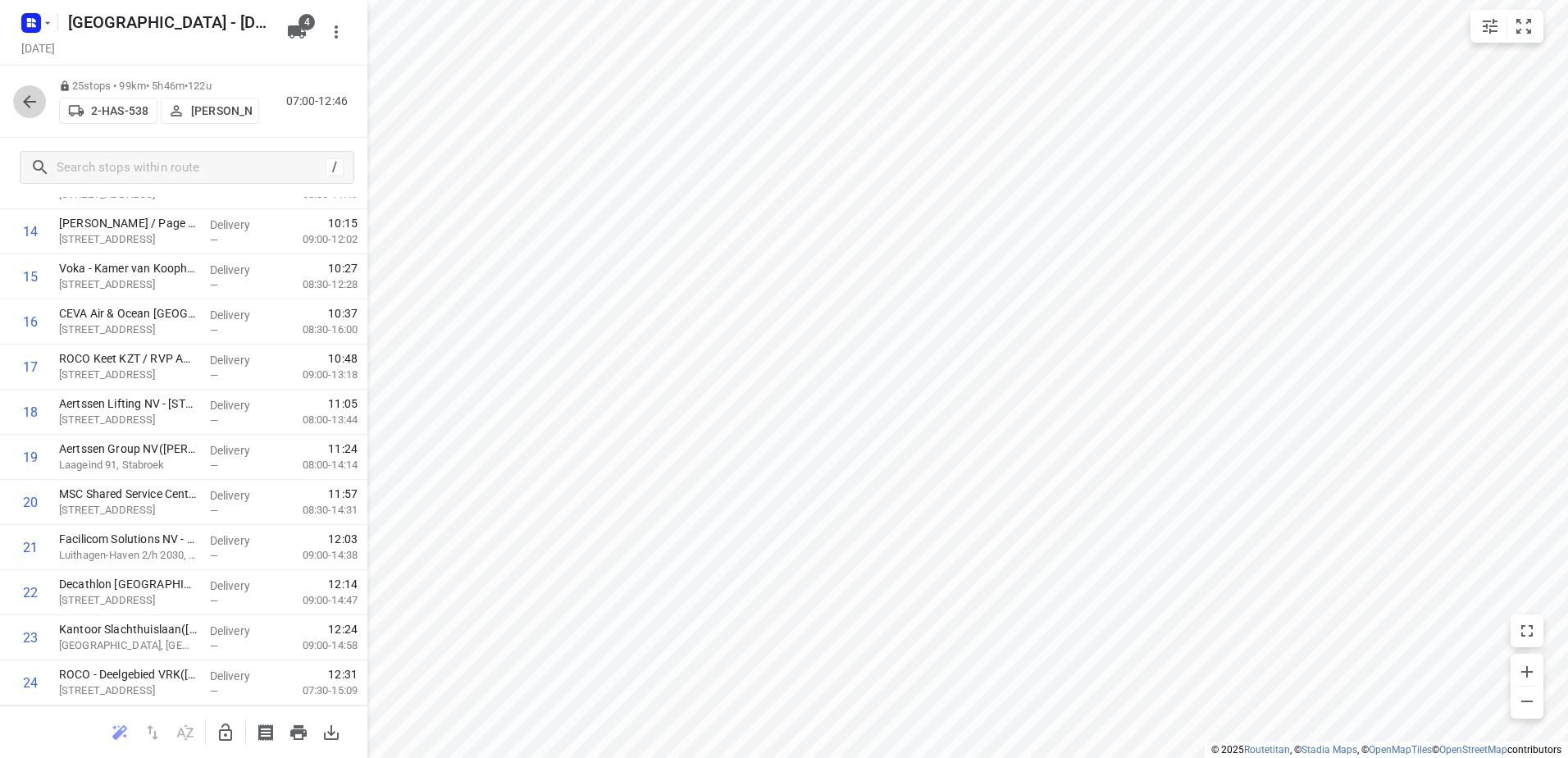
click at [32, 108] on icon "button" at bounding box center [29, 101] width 19 height 19
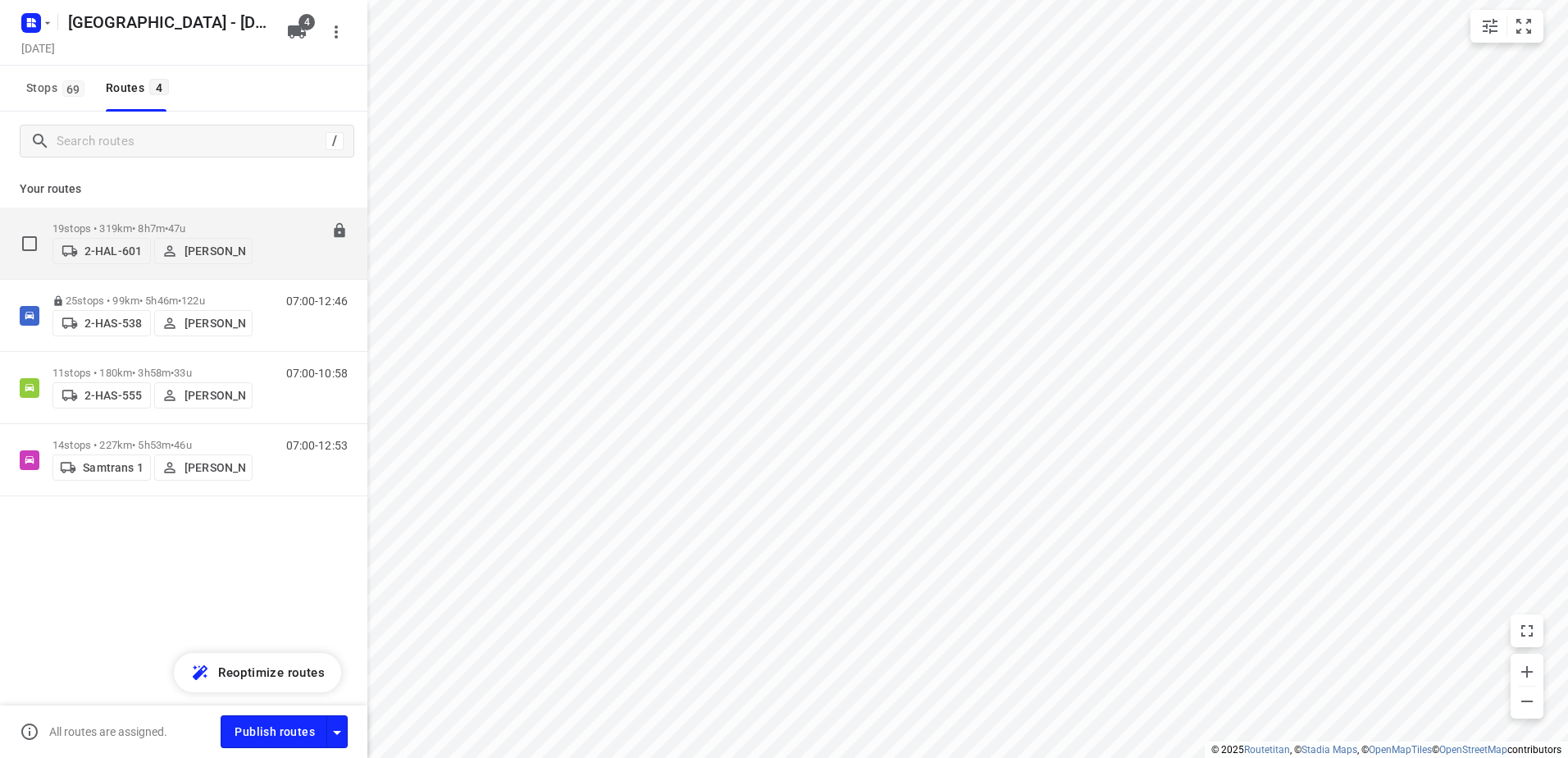
click at [115, 222] on p "19 stops • 319km • 8h7m • 47u" at bounding box center [153, 228] width 200 height 13
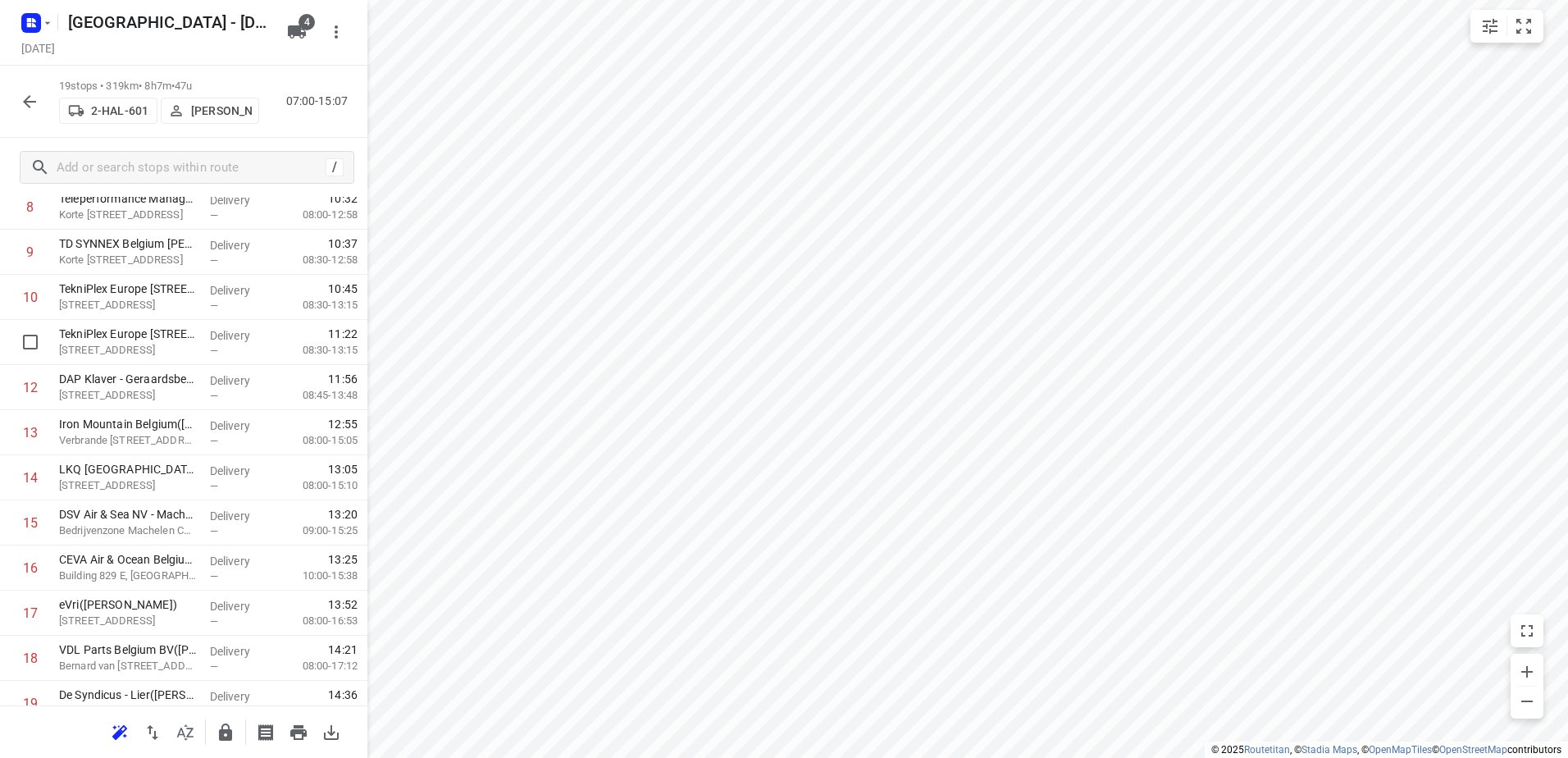
scroll to position [476, 0]
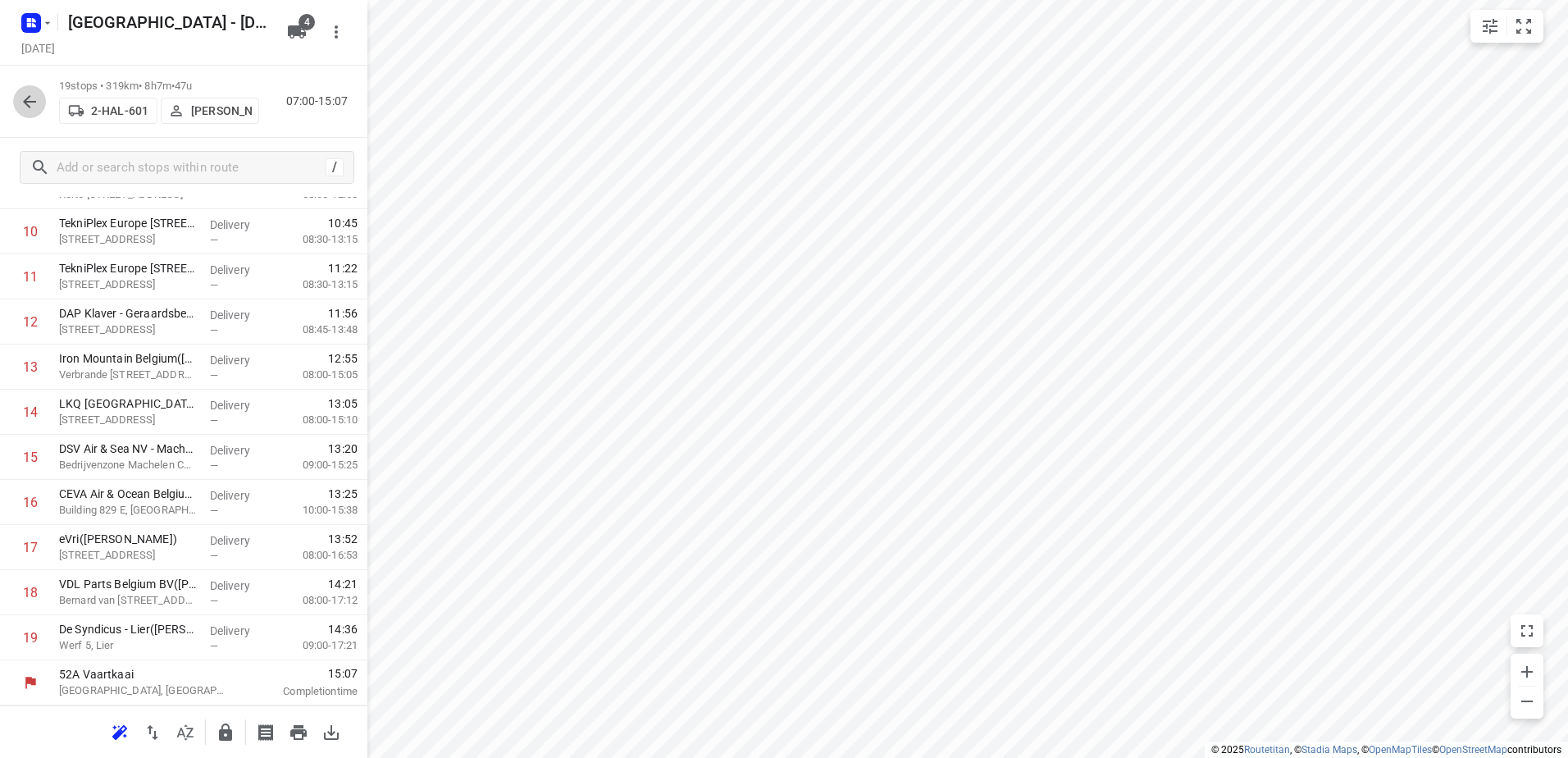
click at [33, 98] on icon "button" at bounding box center [29, 101] width 19 height 19
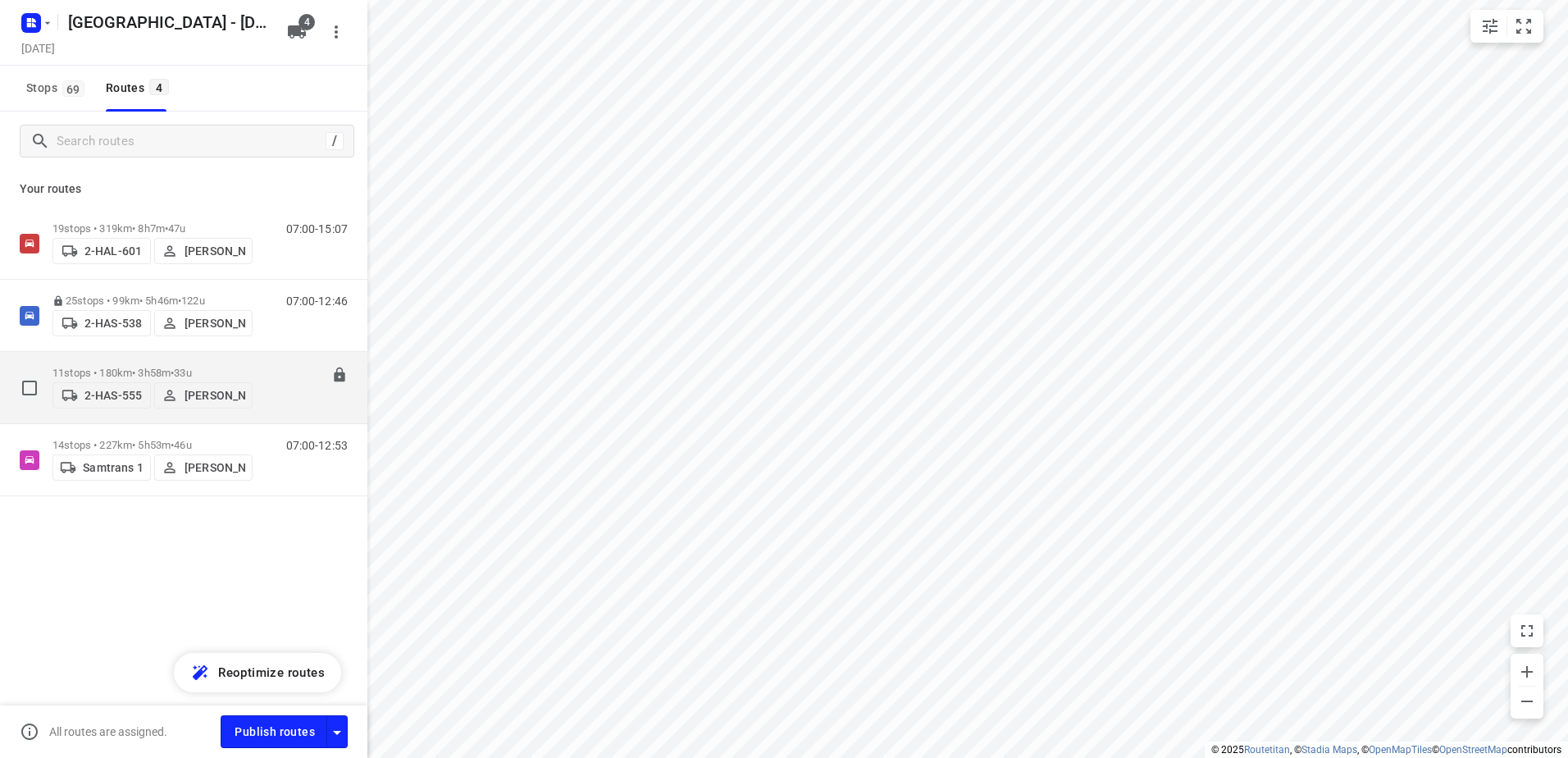
click at [126, 369] on p "11 stops • 180km • 3h58m • 33u" at bounding box center [153, 373] width 200 height 13
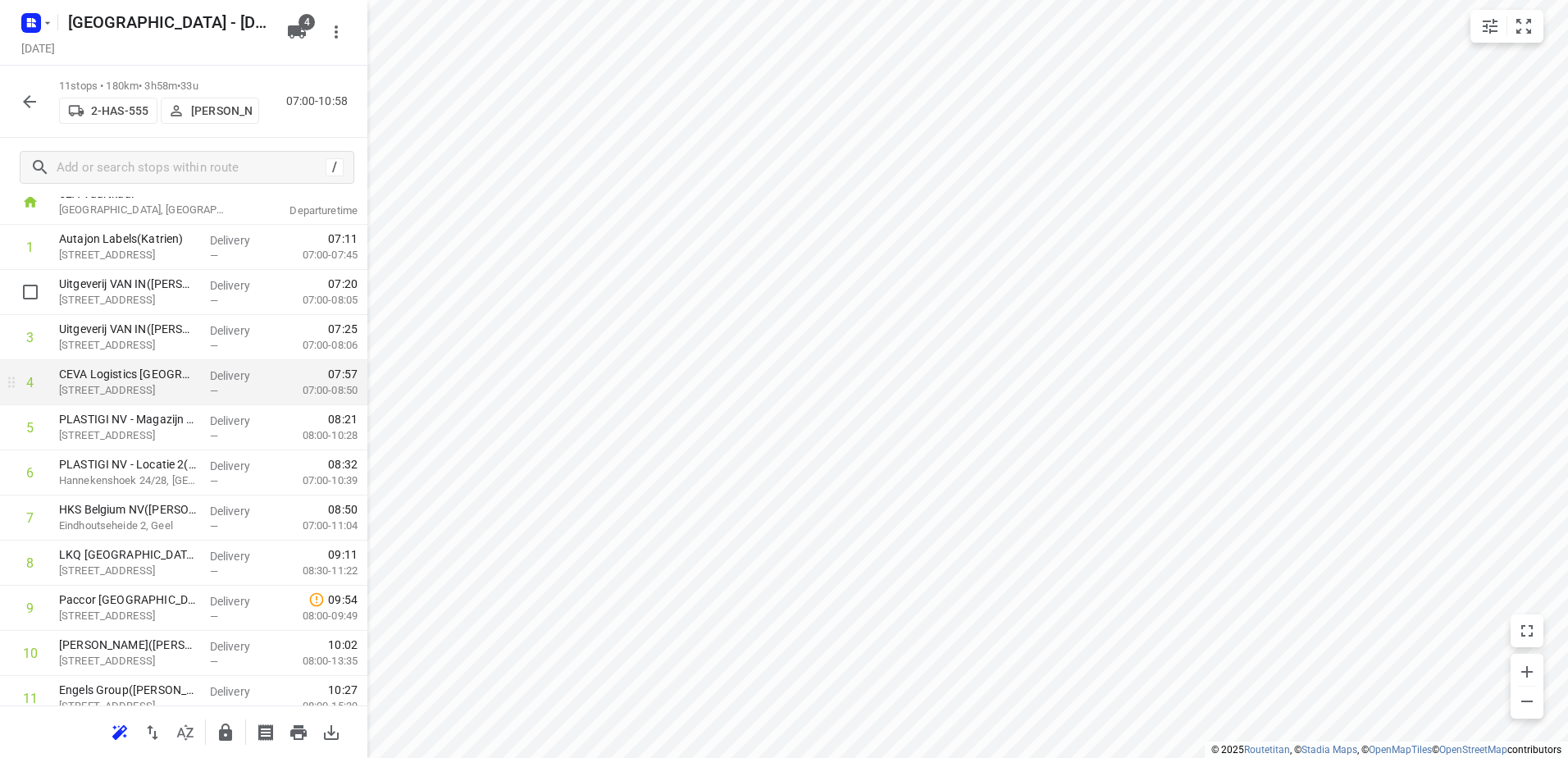
scroll to position [0, 0]
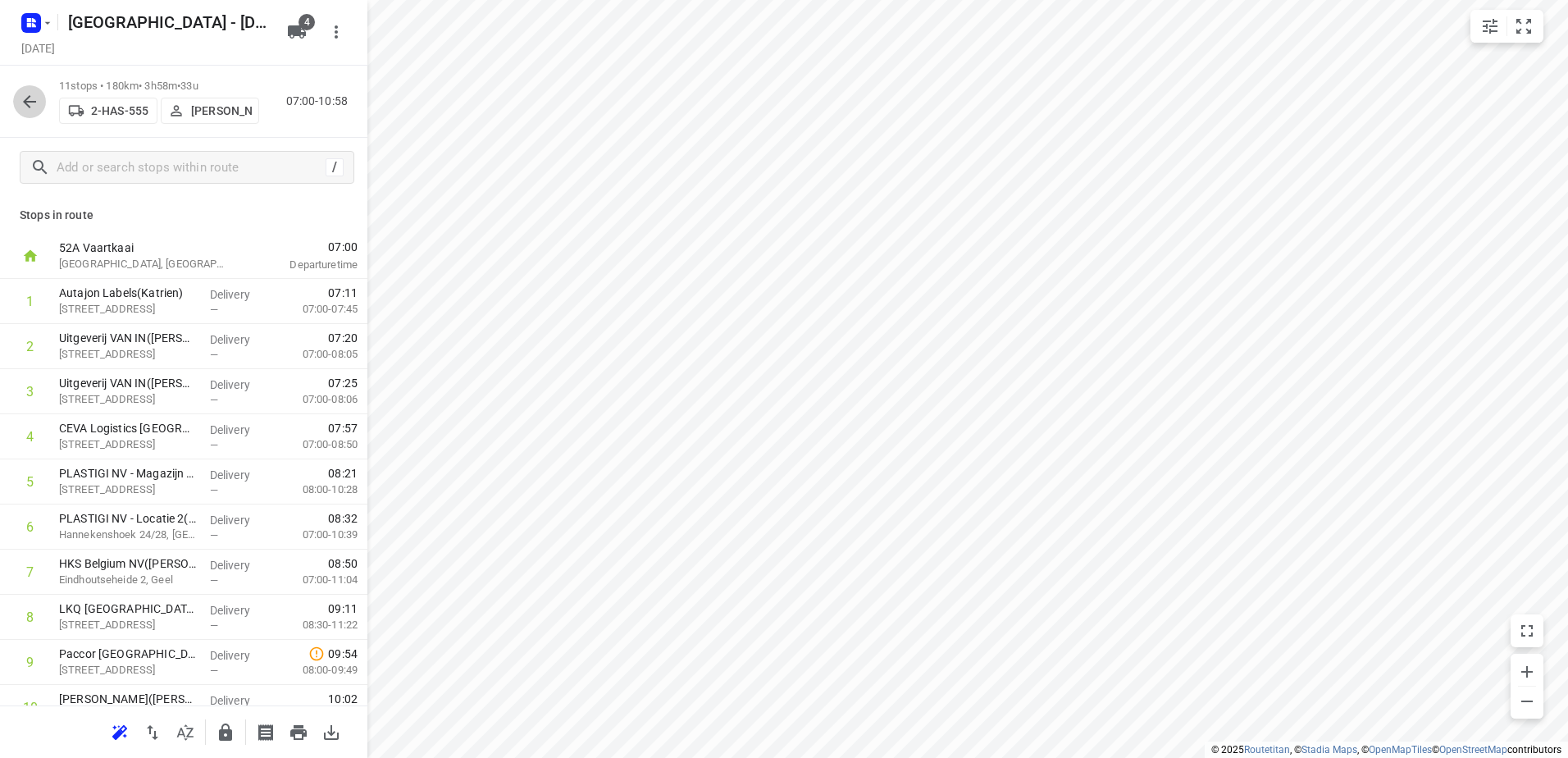
click at [32, 98] on icon "button" at bounding box center [29, 101] width 19 height 19
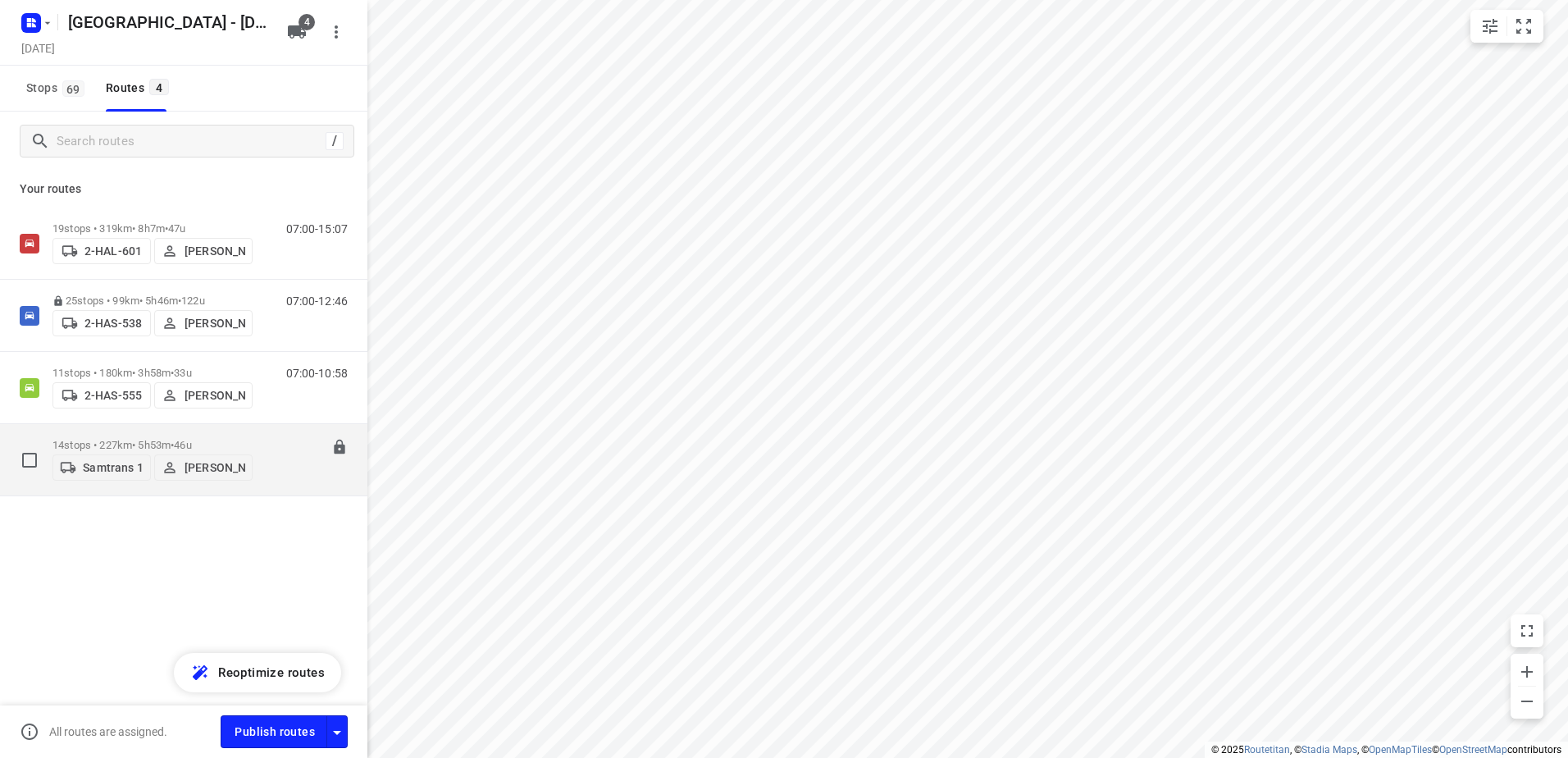
click at [93, 445] on p "14 stops • 227km • 5h53m • 46u" at bounding box center [153, 445] width 200 height 13
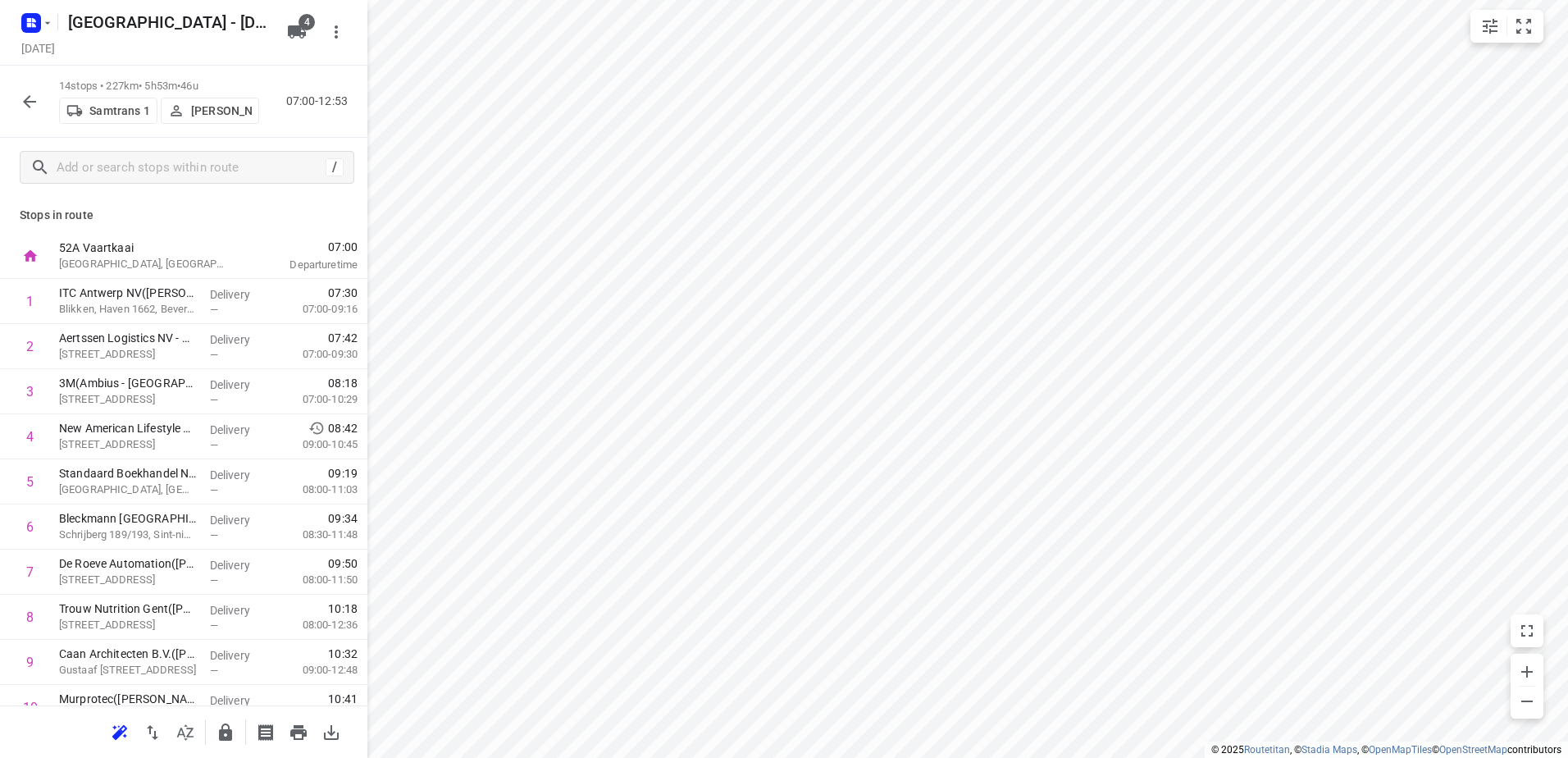
click at [17, 100] on button "button" at bounding box center [29, 102] width 33 height 33
